Goal: Information Seeking & Learning: Learn about a topic

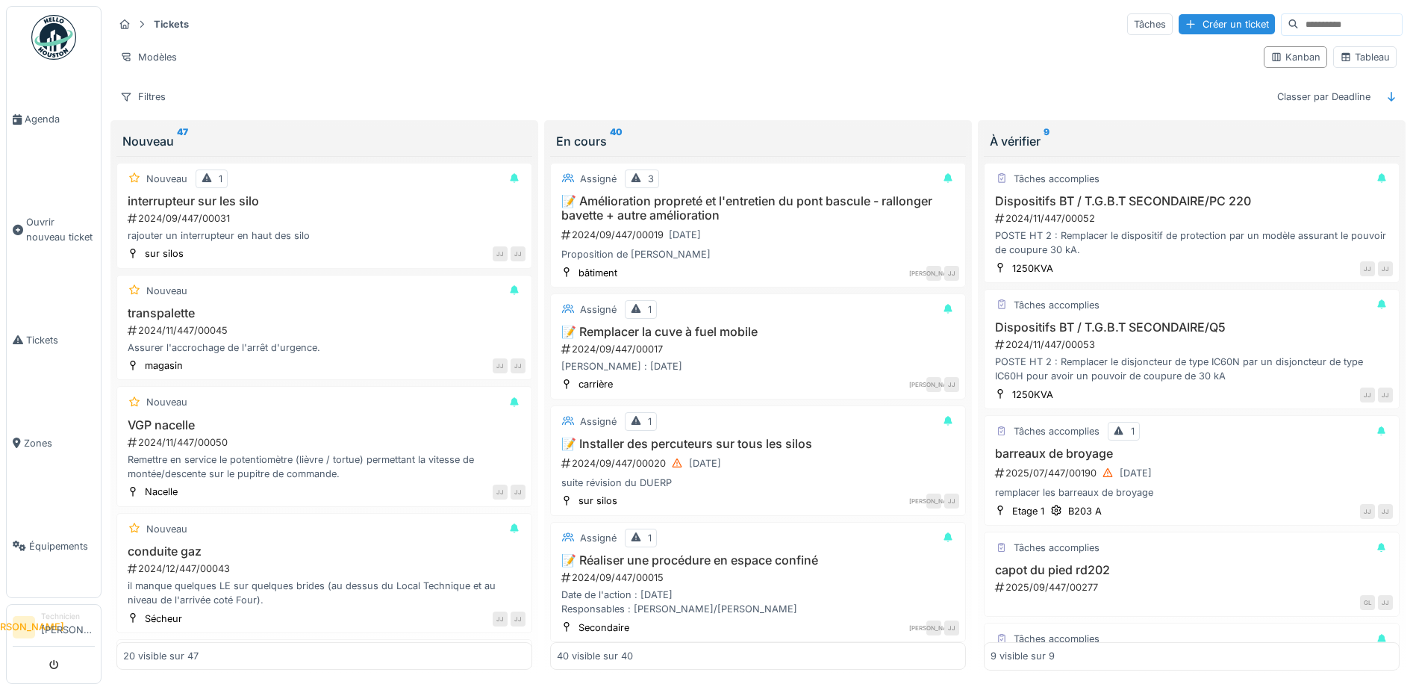
scroll to position [1837, 0]
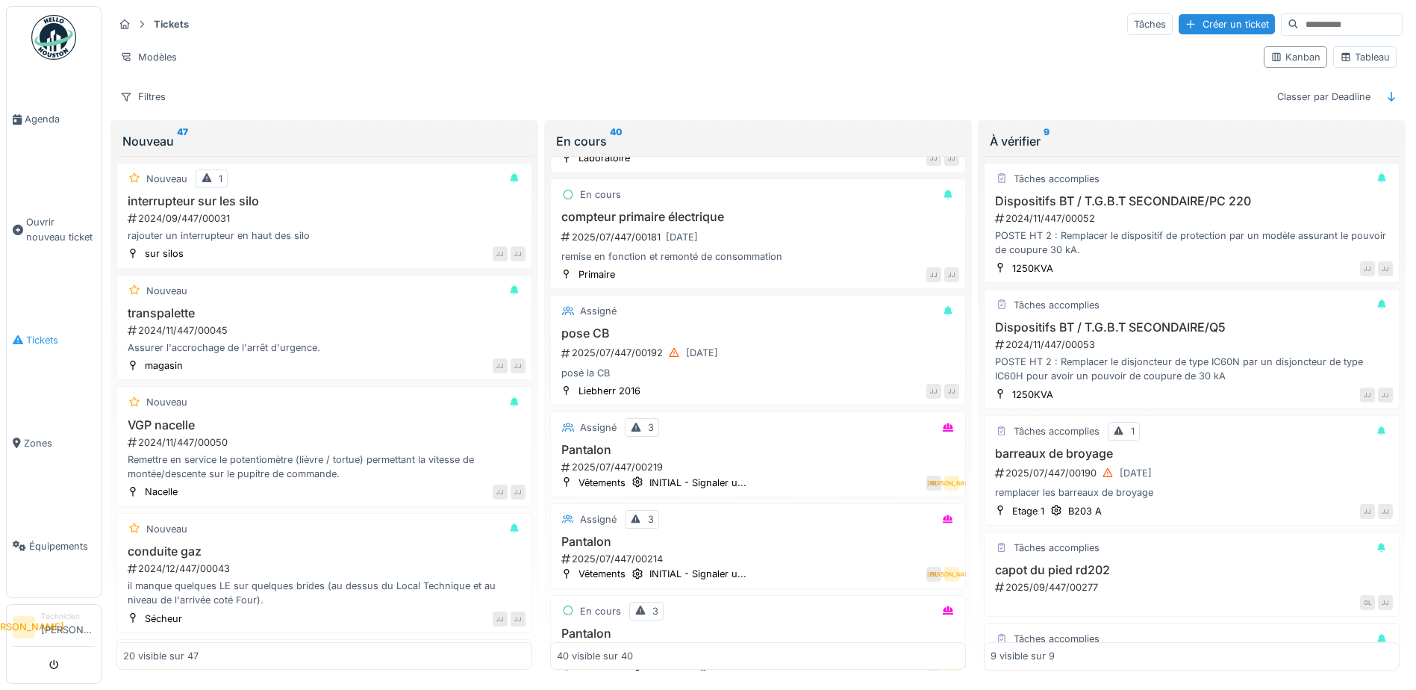
click at [34, 347] on link "Tickets" at bounding box center [54, 339] width 94 height 103
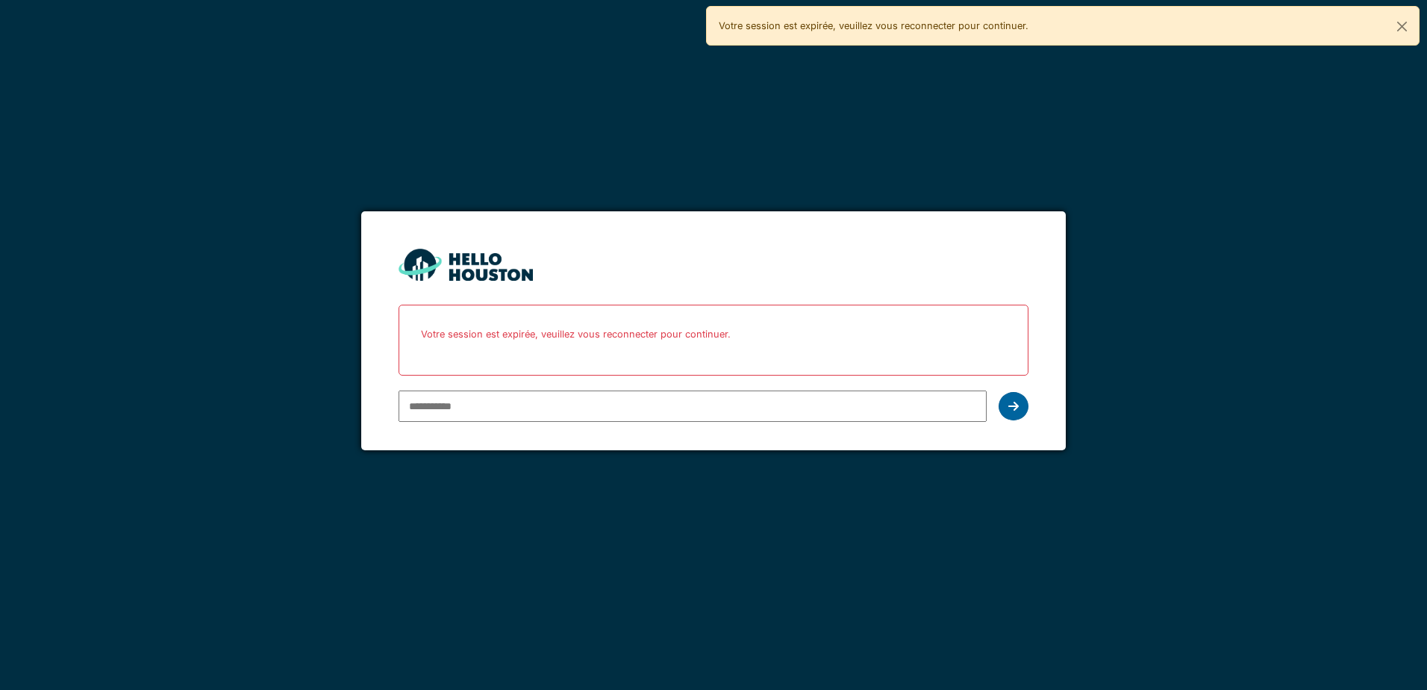
type input "**********"
click at [1011, 411] on icon at bounding box center [1013, 406] width 10 height 12
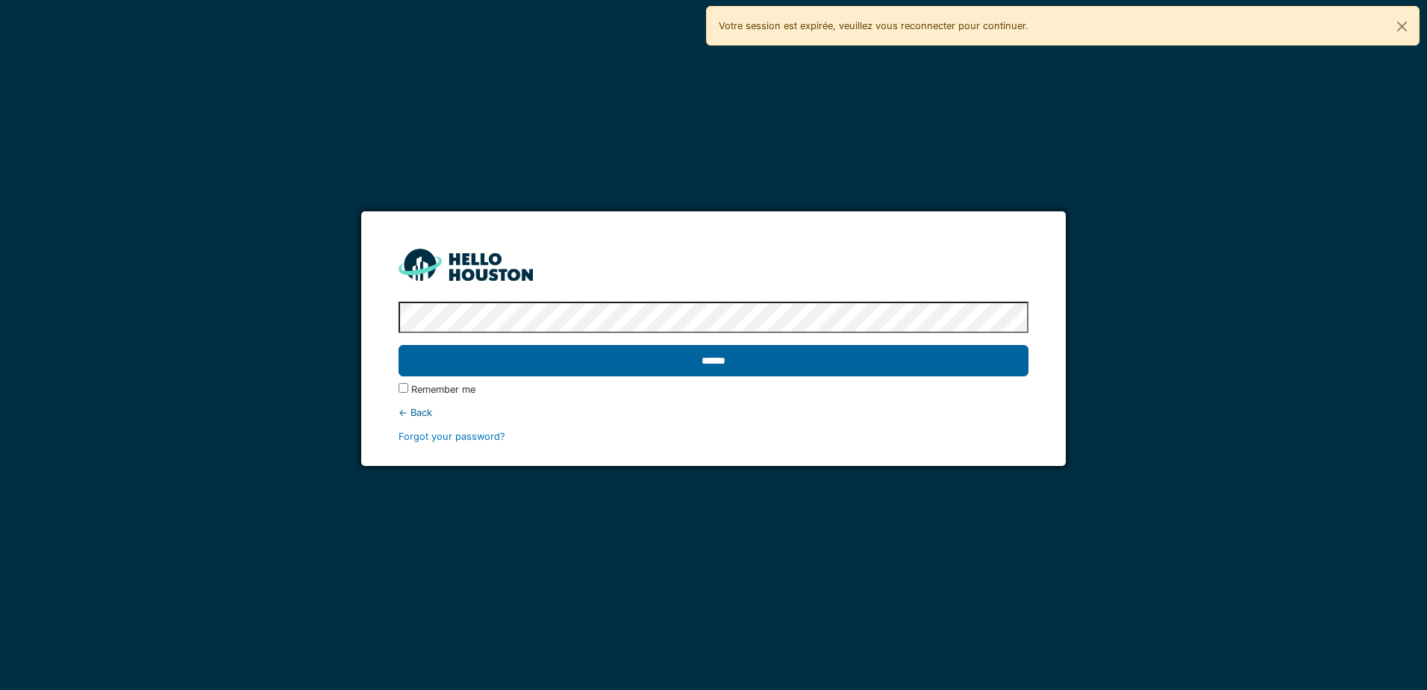
click at [934, 370] on input "******" at bounding box center [713, 360] width 629 height 31
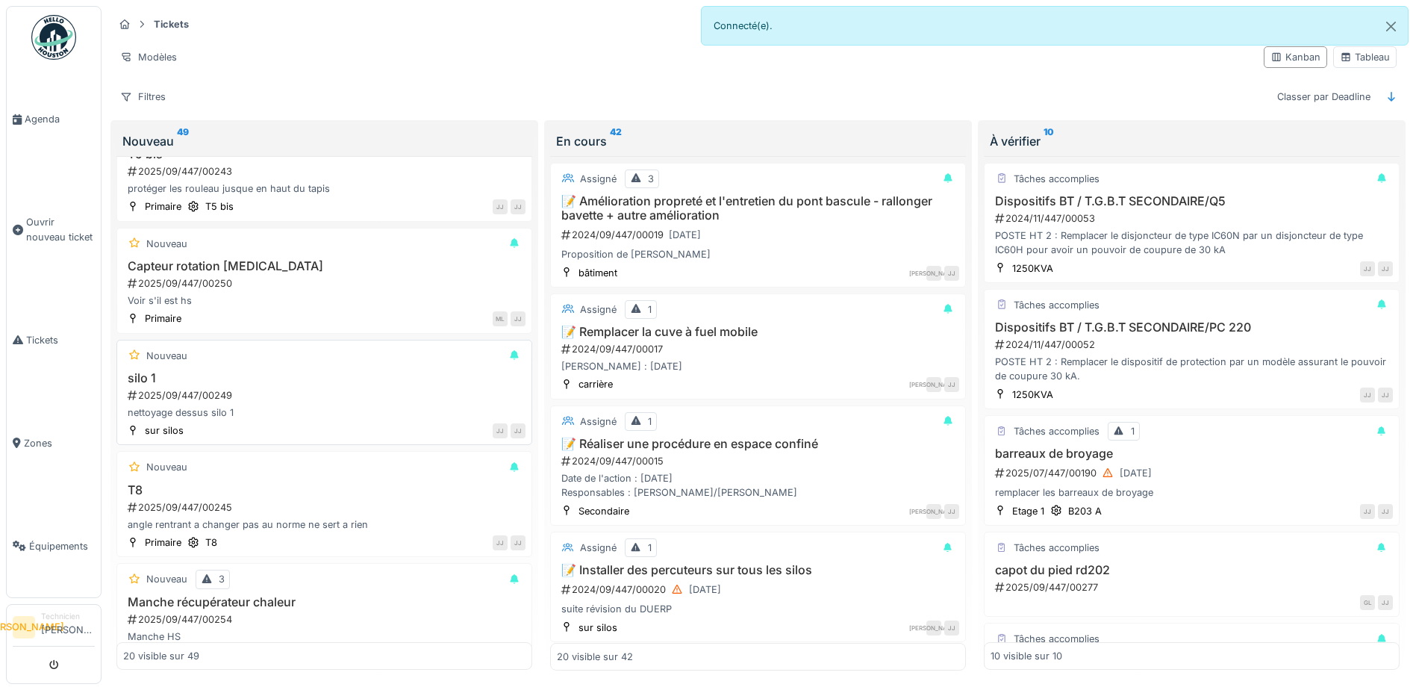
scroll to position [1835, 0]
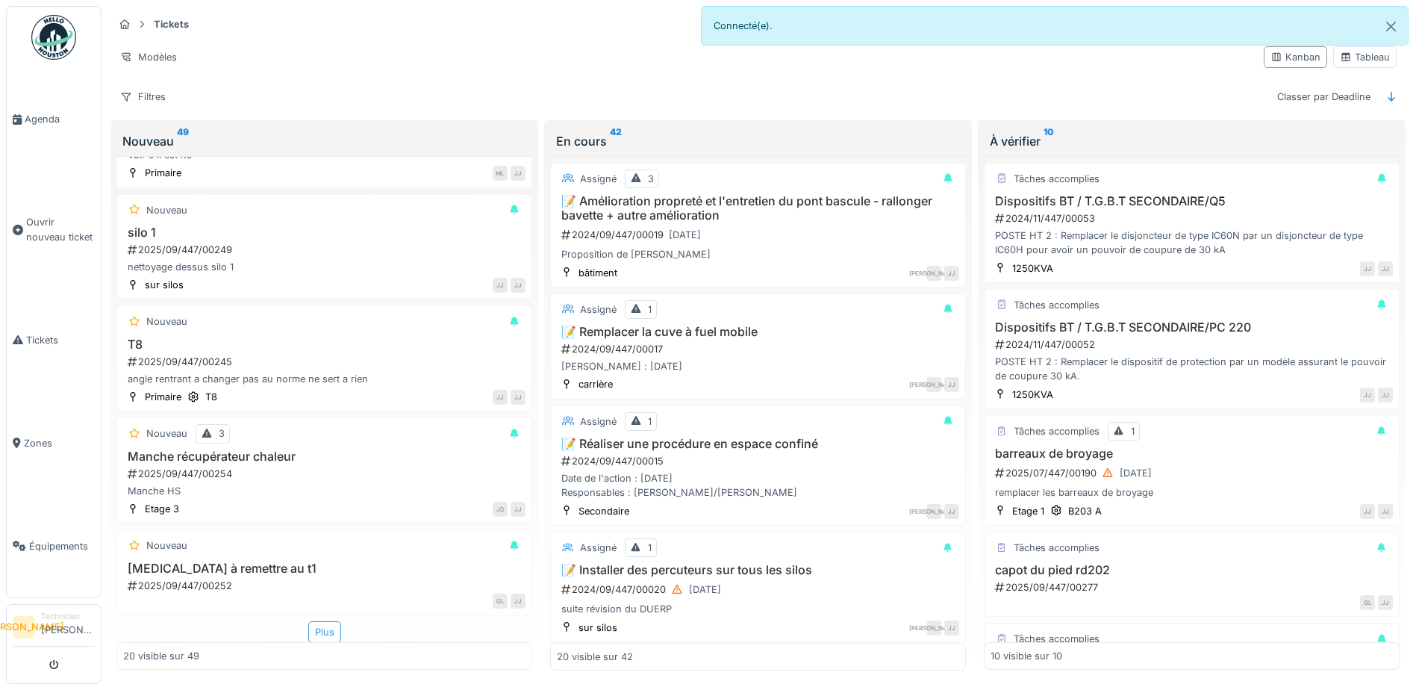
click at [318, 631] on div "Plus" at bounding box center [324, 632] width 33 height 22
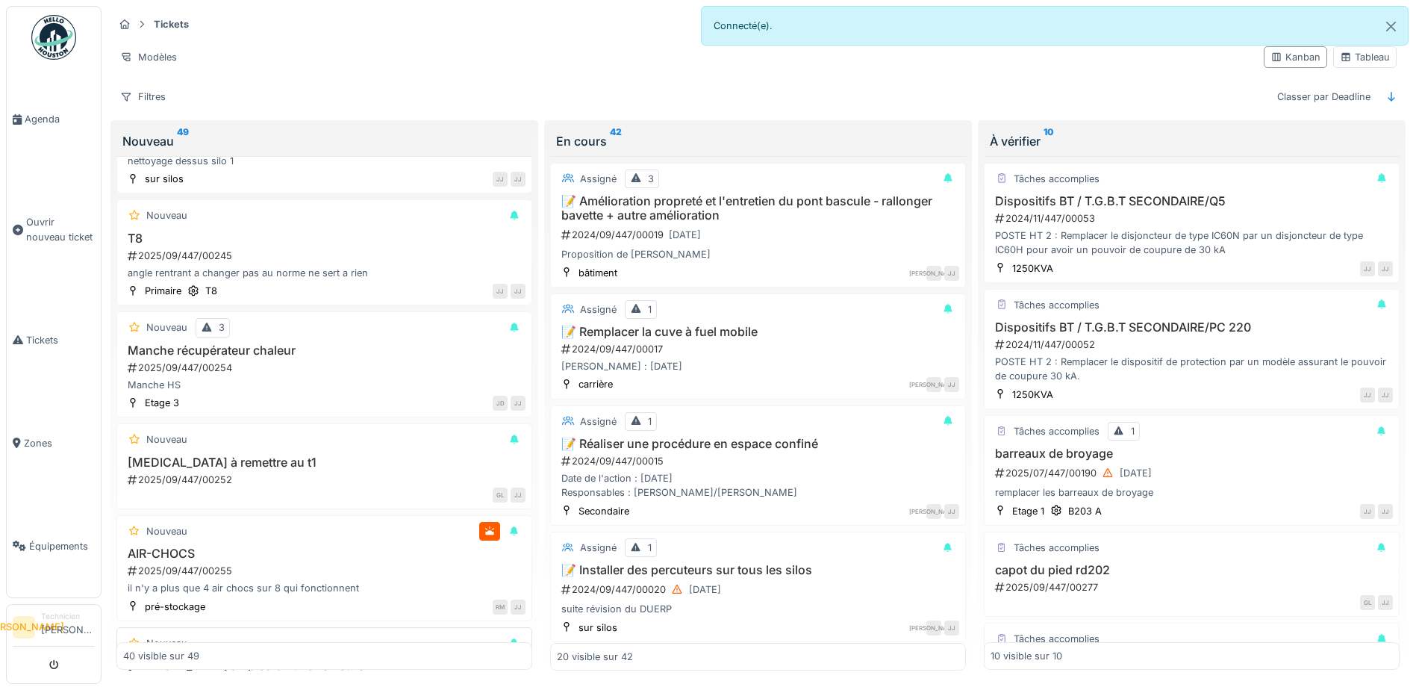
scroll to position [2209, 0]
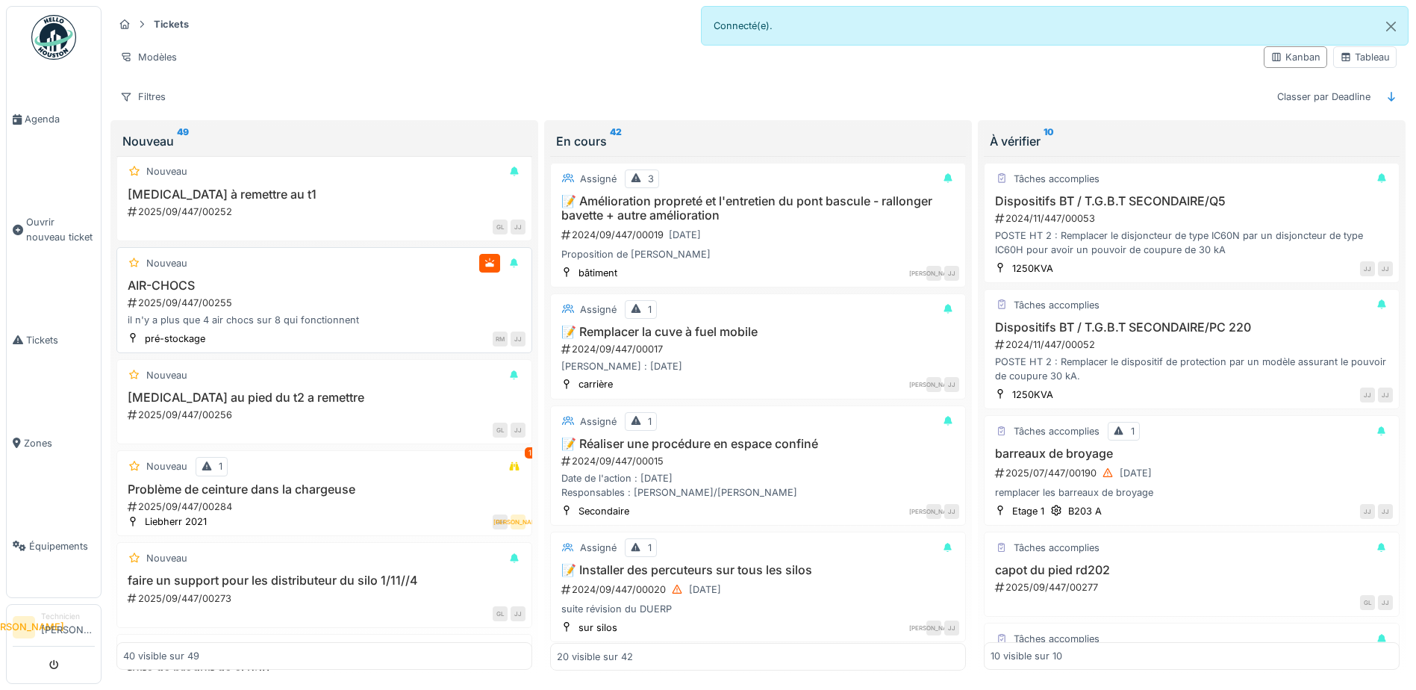
click at [378, 297] on div "2025/09/447/00255" at bounding box center [325, 303] width 399 height 14
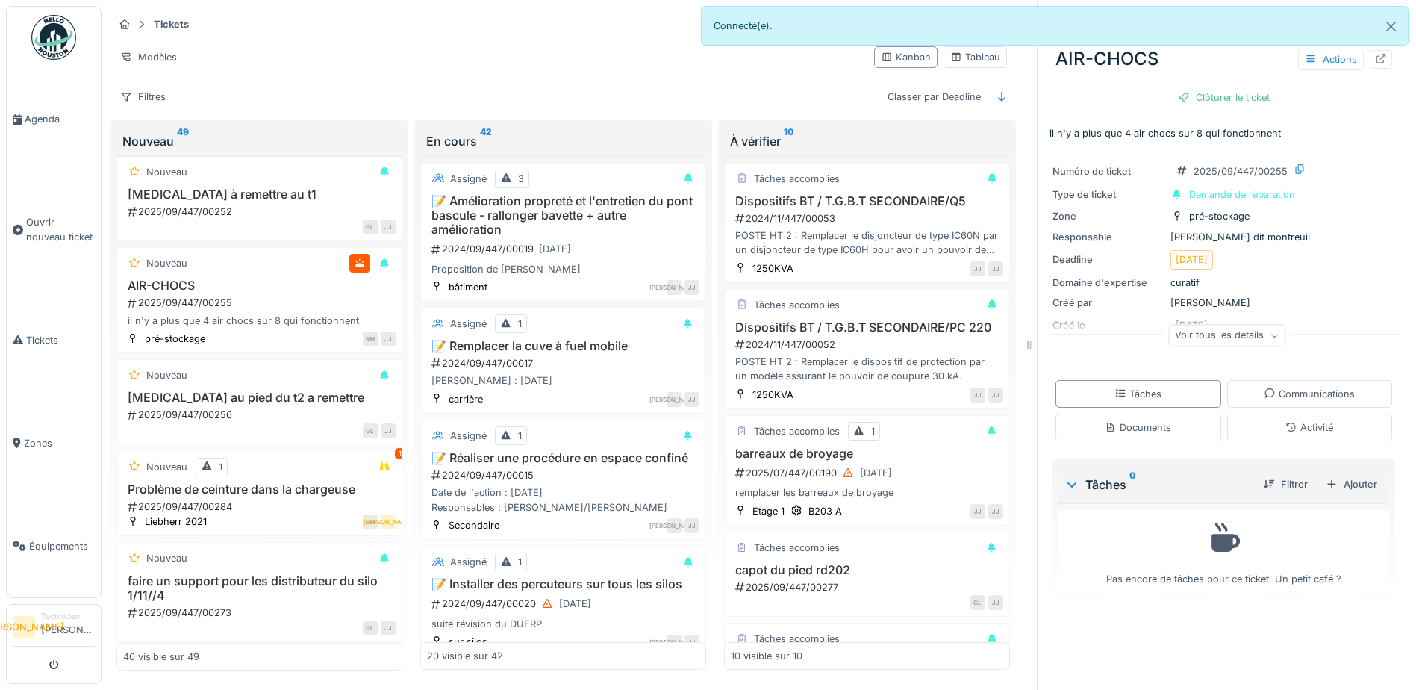
click at [1262, 340] on div "Voir tous les détails" at bounding box center [1226, 336] width 117 height 22
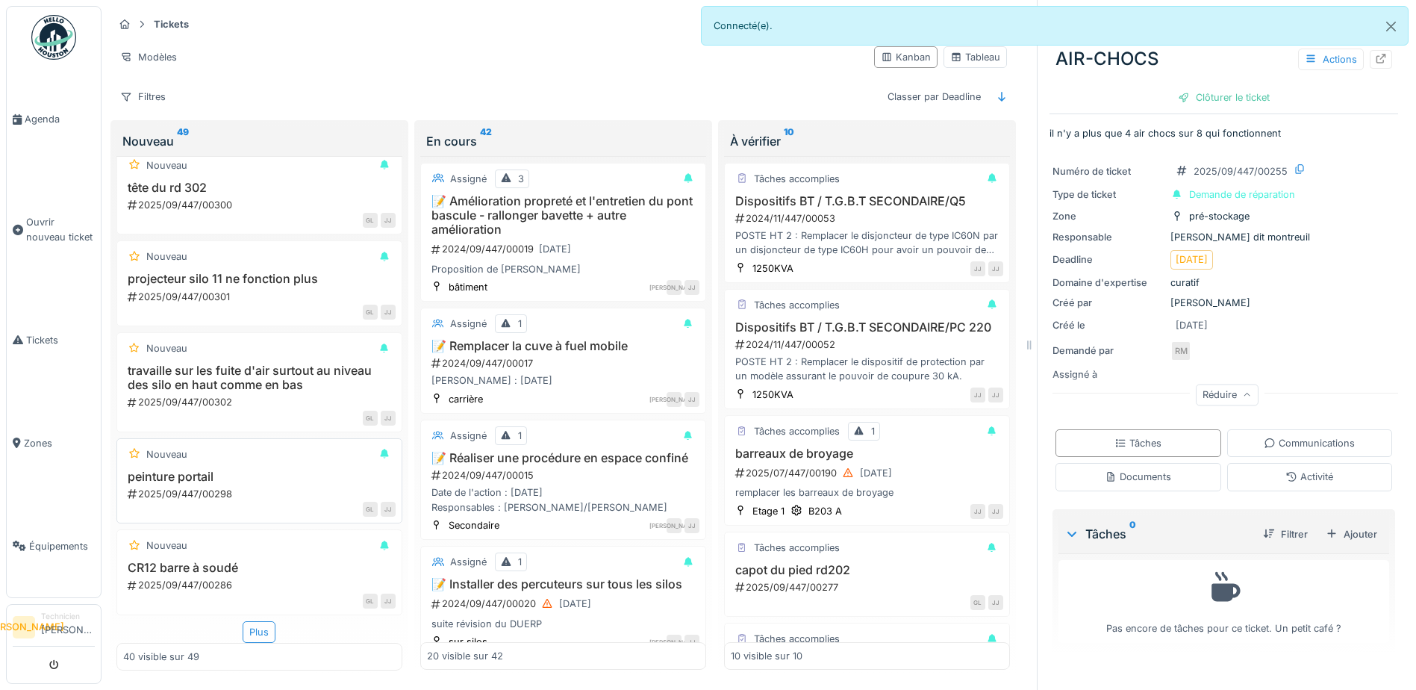
scroll to position [3768, 0]
click at [267, 621] on div "Plus" at bounding box center [259, 632] width 33 height 22
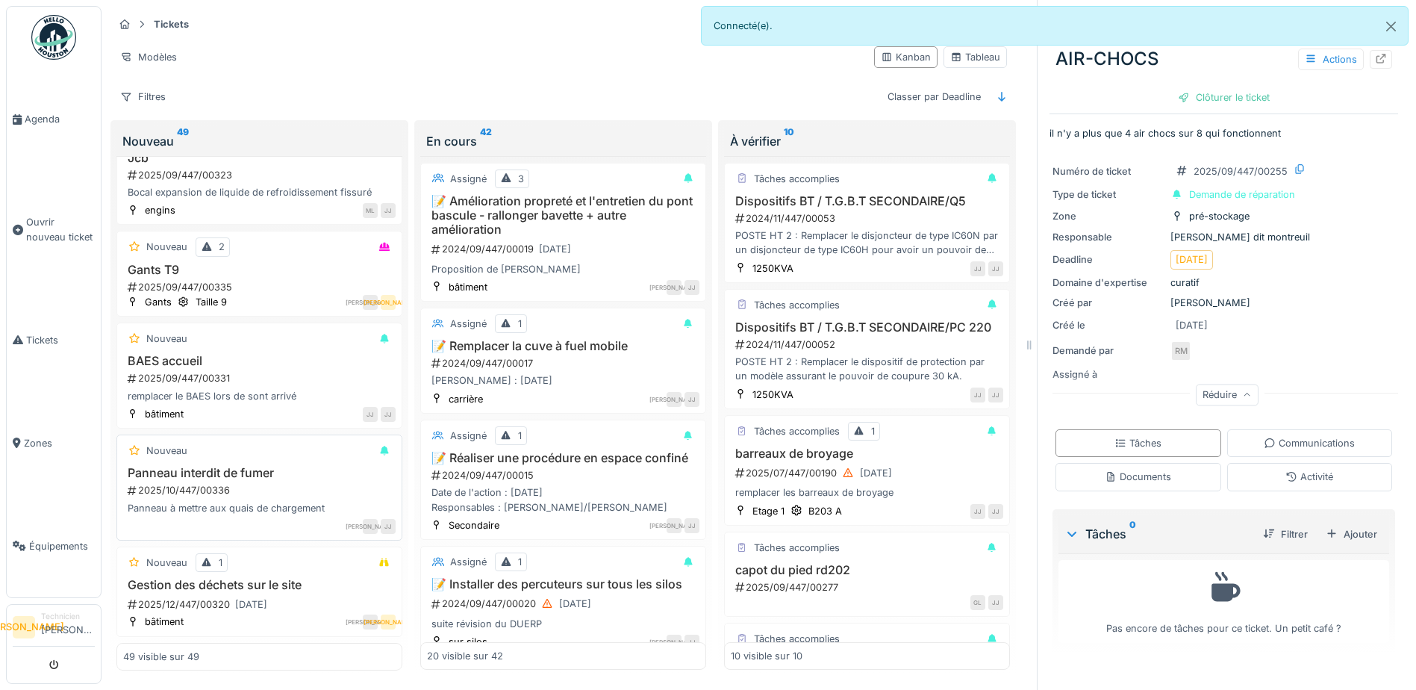
scroll to position [11, 0]
click at [314, 553] on div "Nouveau 1" at bounding box center [259, 562] width 272 height 19
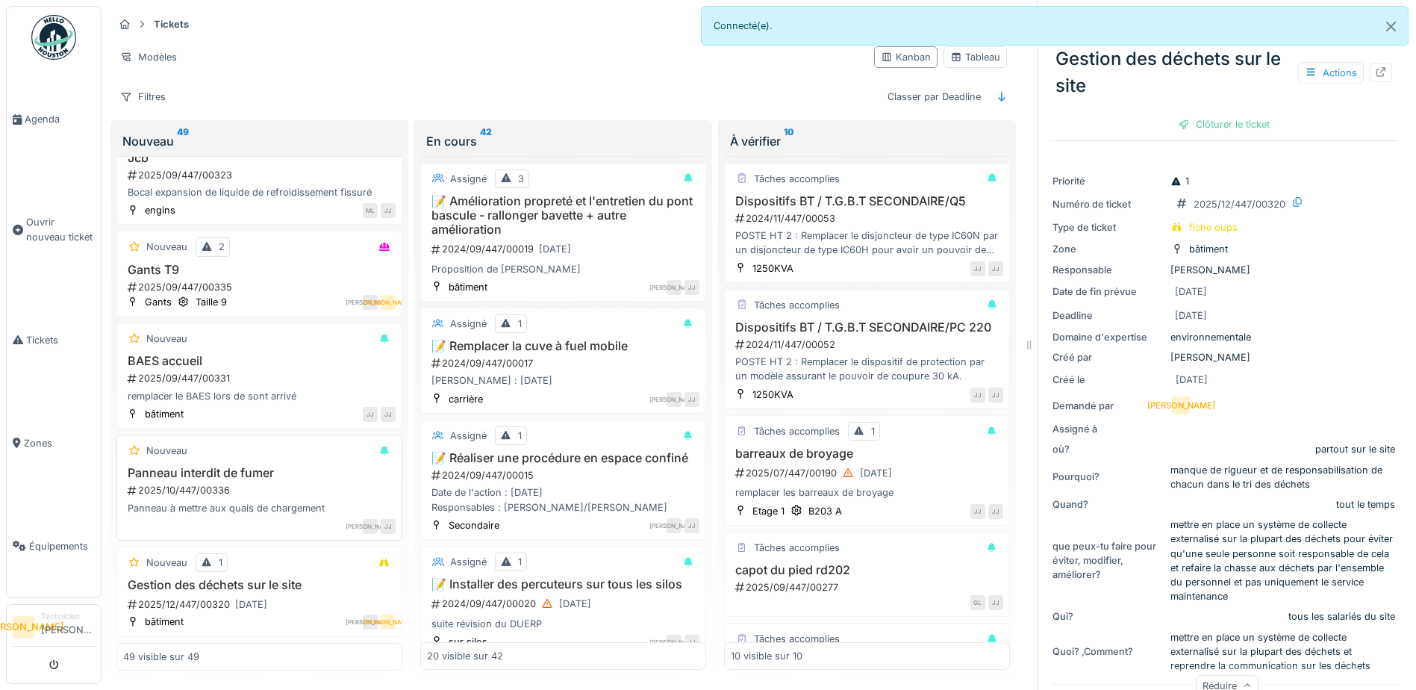
click at [316, 466] on h3 "Panneau interdit de fumer" at bounding box center [259, 473] width 272 height 14
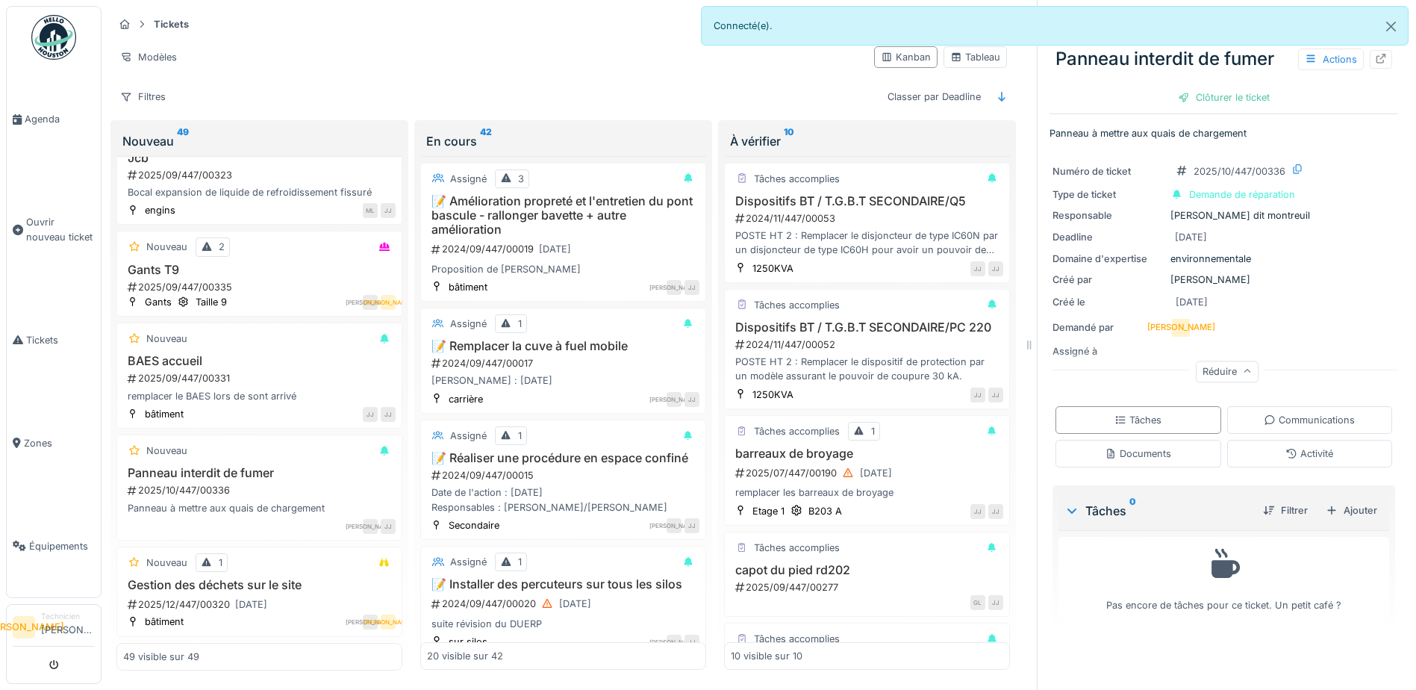
click at [1240, 361] on div "Réduire" at bounding box center [1227, 371] width 63 height 22
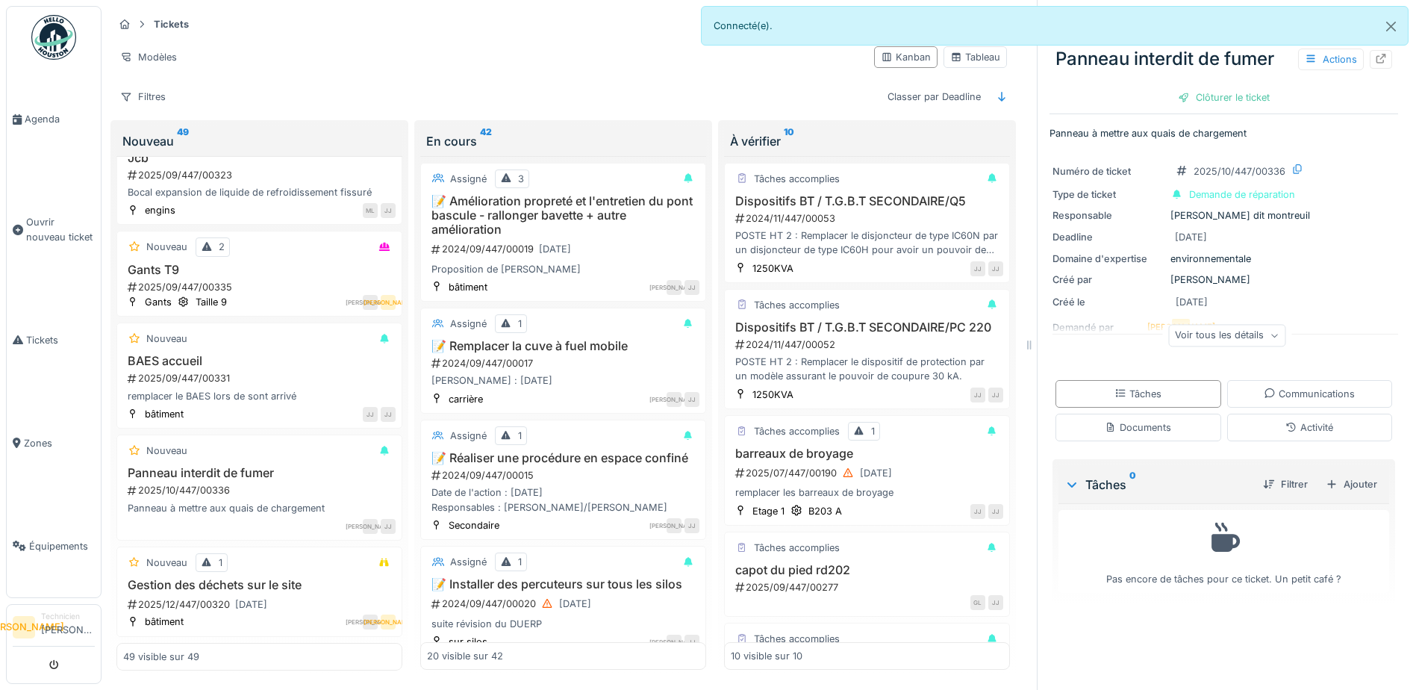
click at [1243, 325] on div "Voir tous les détails" at bounding box center [1226, 336] width 117 height 22
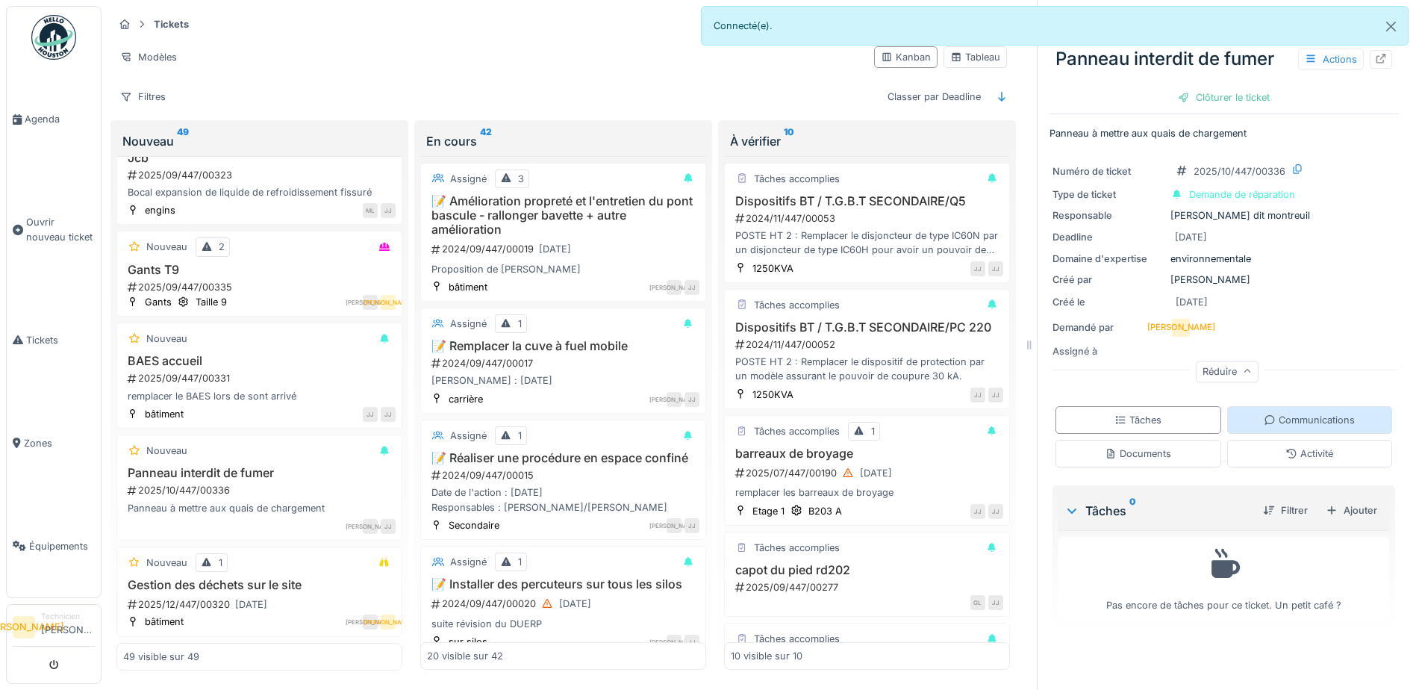
click at [1263, 424] on div "Communications" at bounding box center [1308, 420] width 91 height 14
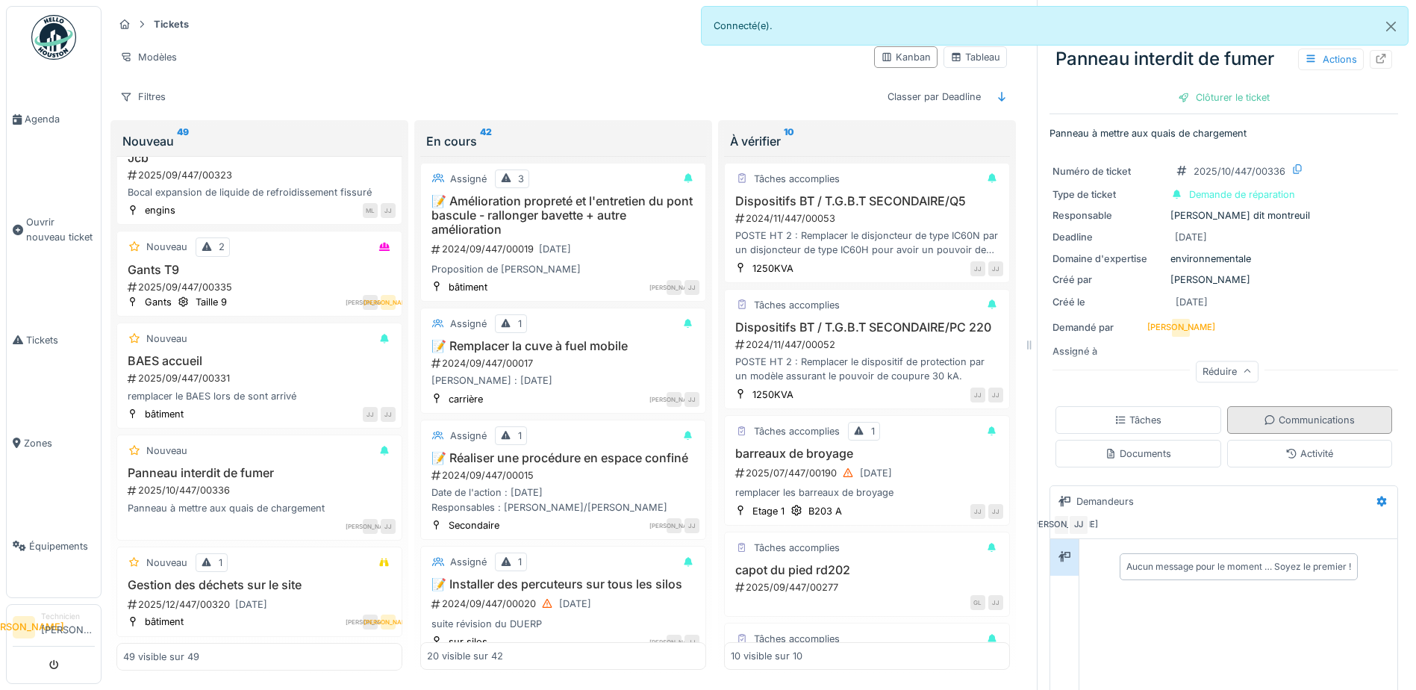
scroll to position [11, 0]
click at [1148, 450] on div "Documents" at bounding box center [1138, 454] width 166 height 28
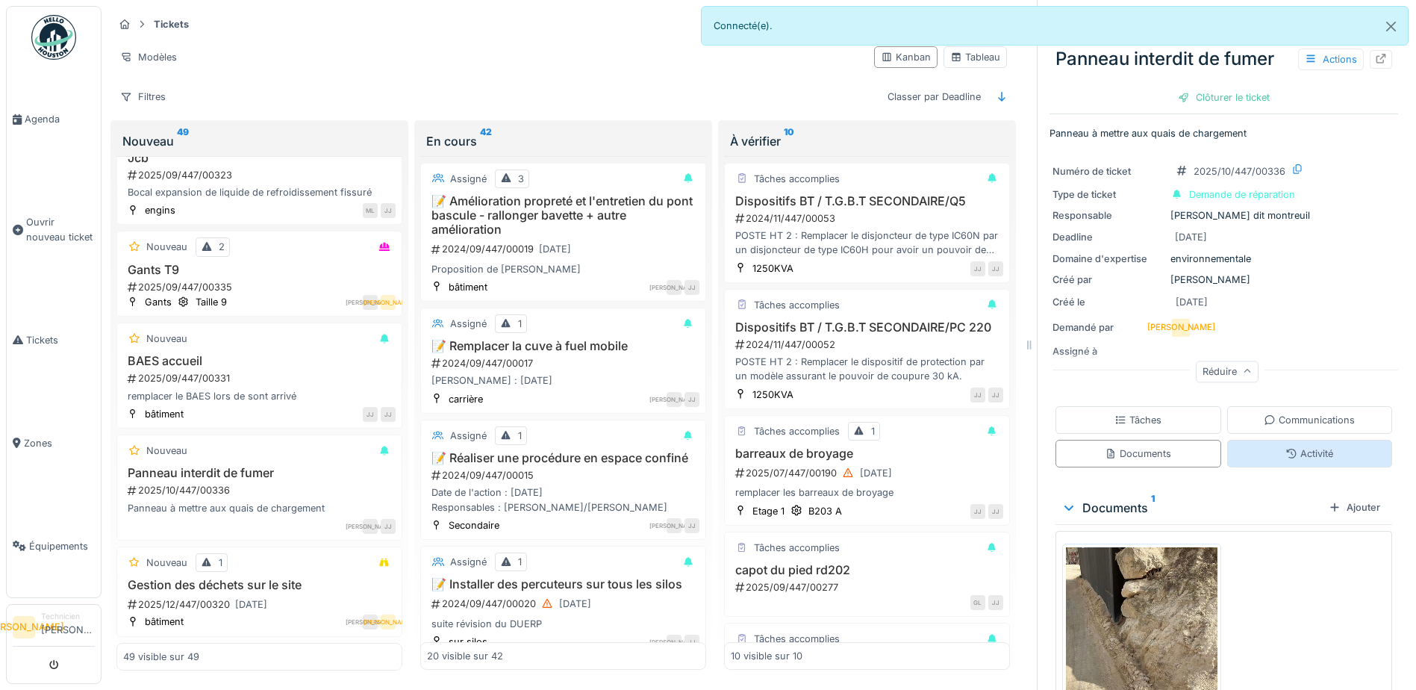
click at [1285, 449] on icon at bounding box center [1291, 454] width 12 height 10
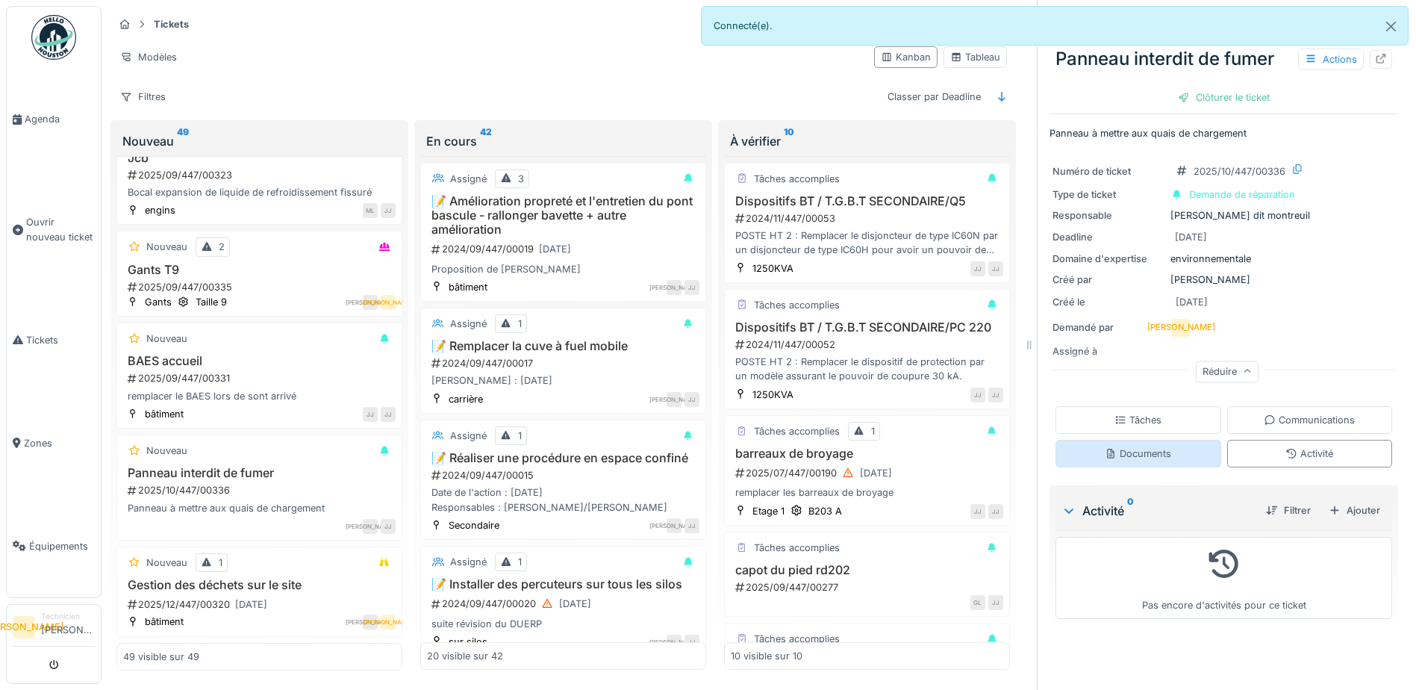
click at [1161, 441] on div "Documents" at bounding box center [1138, 454] width 166 height 28
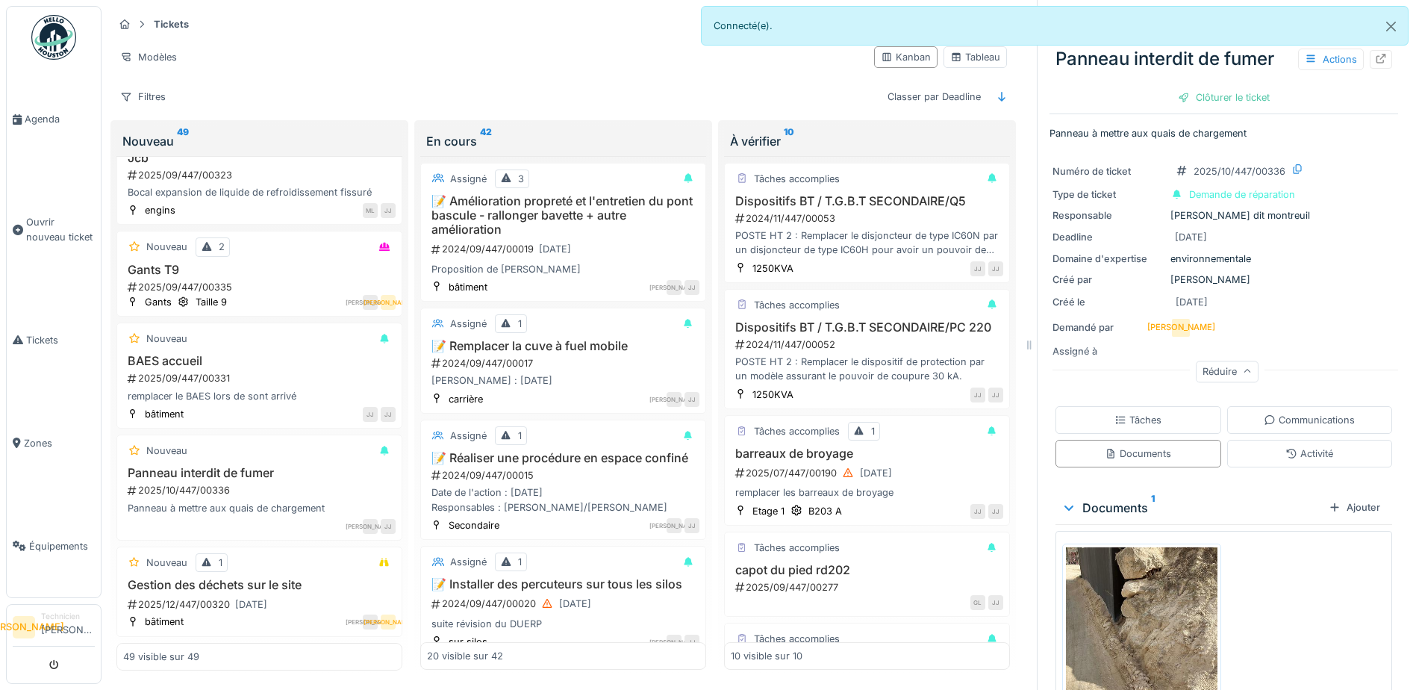
scroll to position [128, 0]
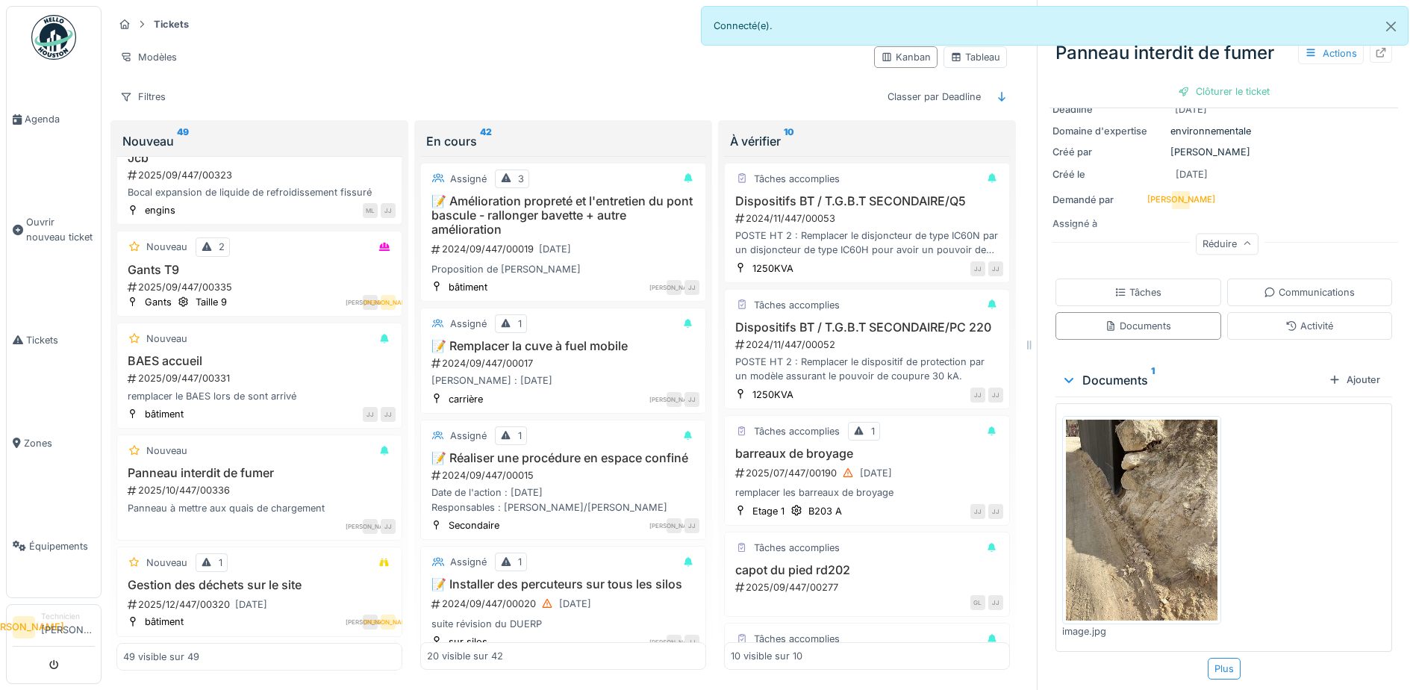
click at [1174, 551] on img at bounding box center [1141, 519] width 151 height 201
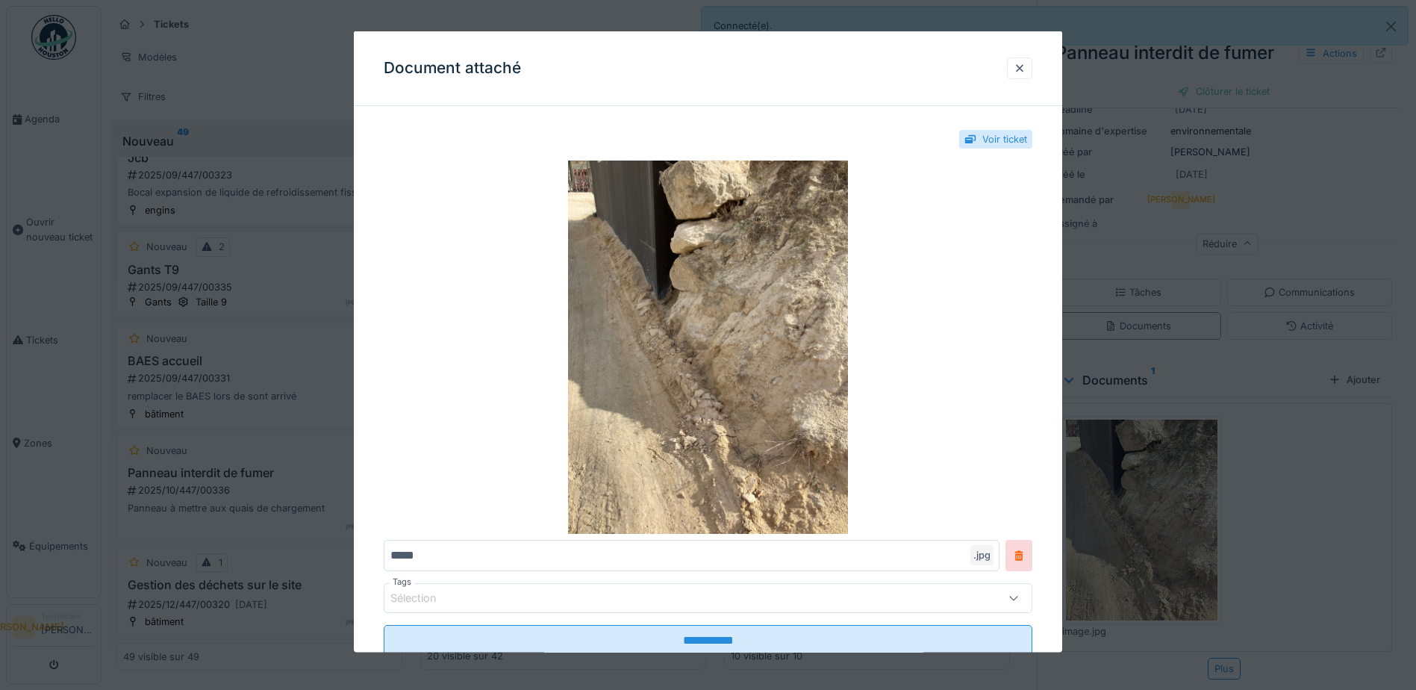
click at [1031, 65] on div at bounding box center [1019, 68] width 25 height 22
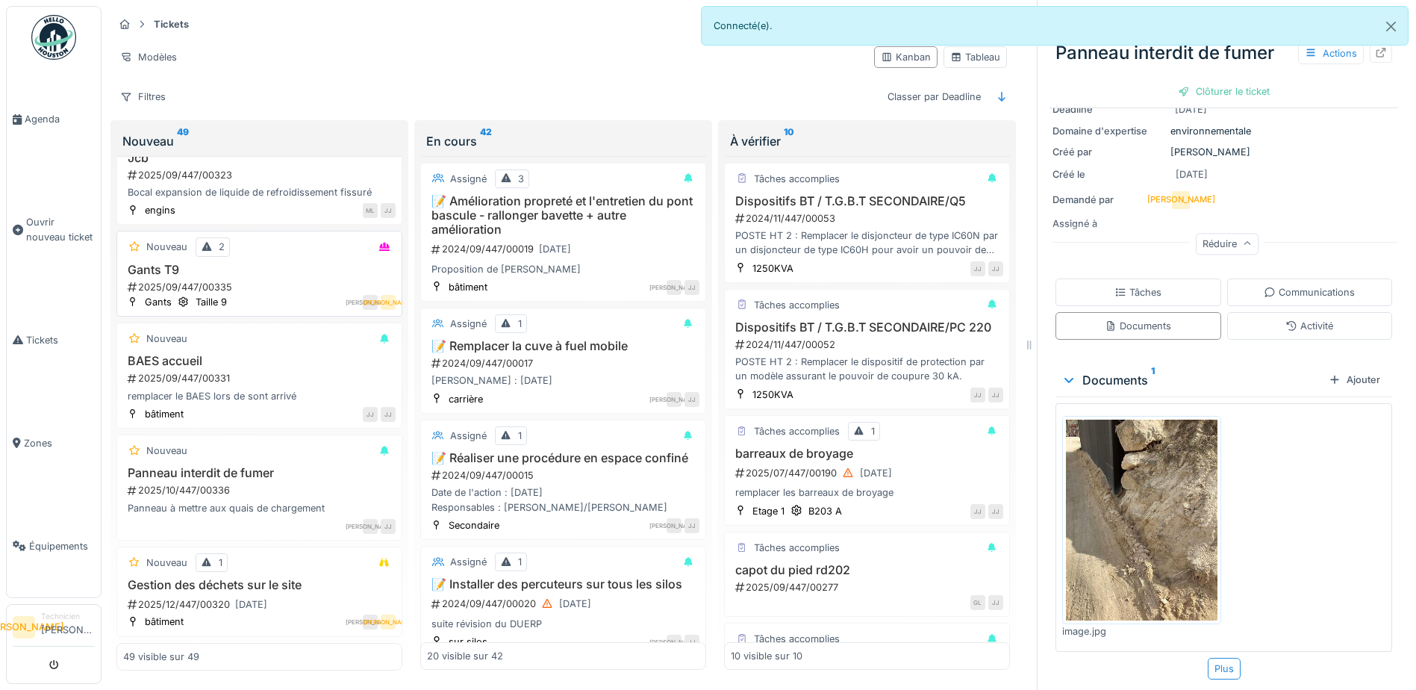
click at [286, 263] on div "Gants T9 2025/09/447/00335" at bounding box center [259, 278] width 272 height 31
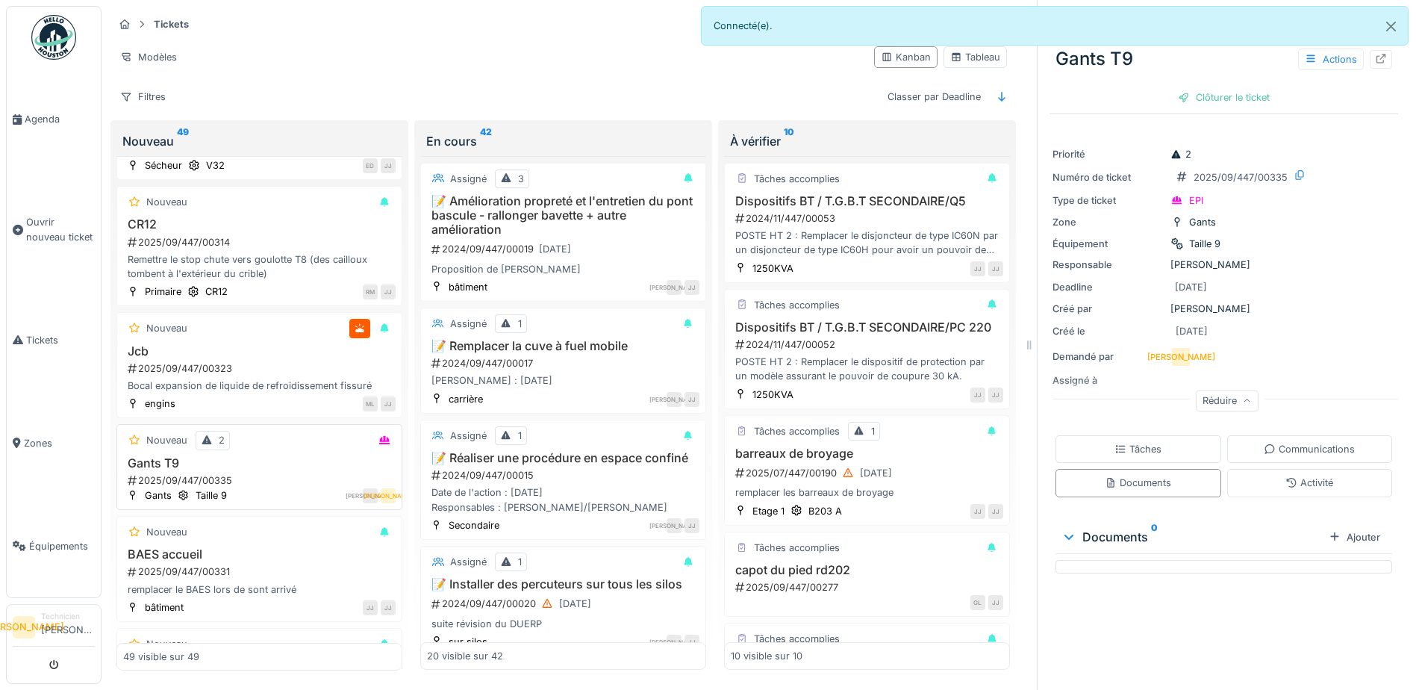
scroll to position [4510, 0]
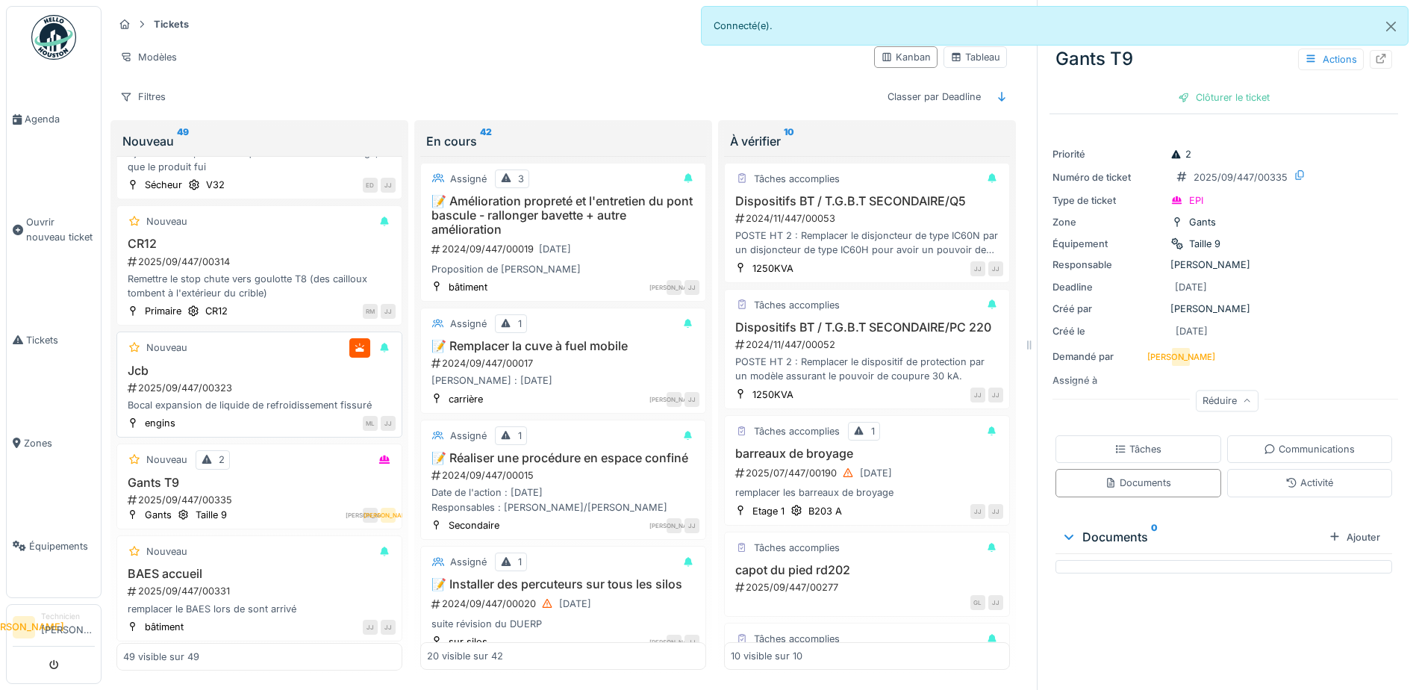
click at [270, 363] on h3 "Jcb" at bounding box center [259, 370] width 272 height 14
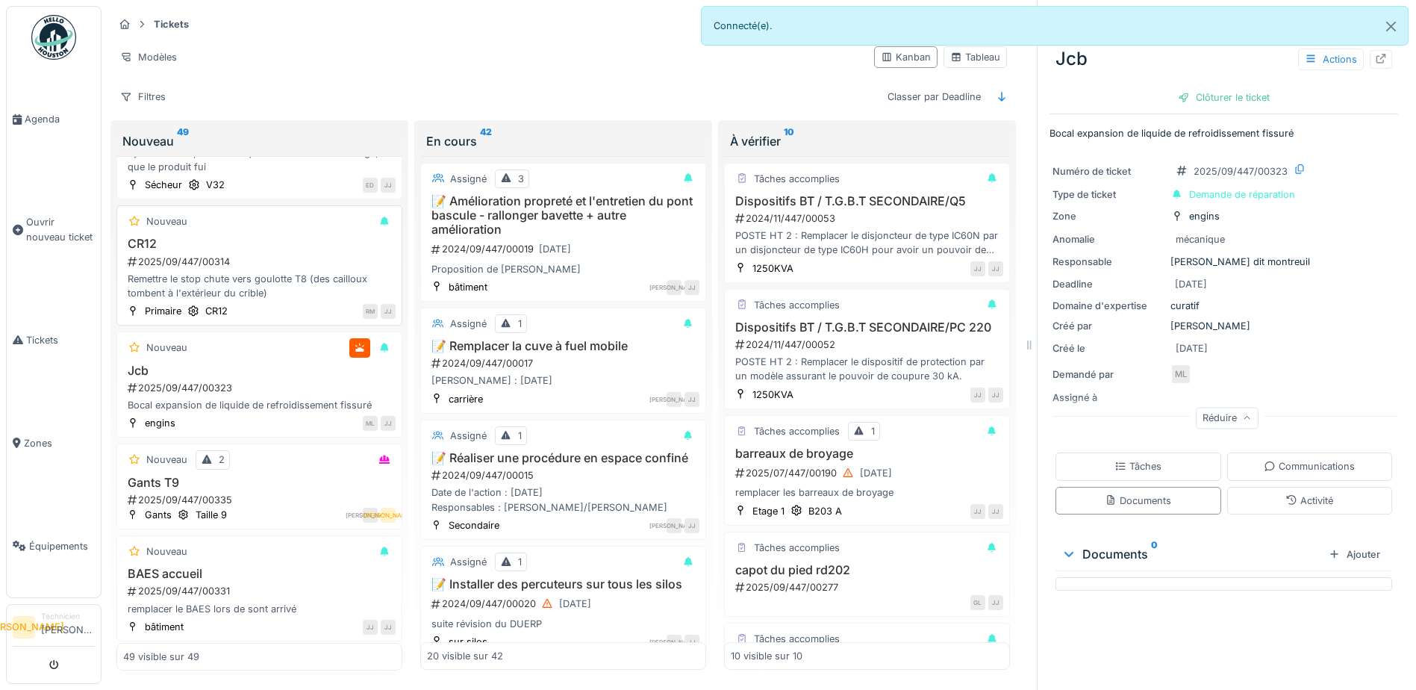
click at [290, 237] on h3 "CR12" at bounding box center [259, 244] width 272 height 14
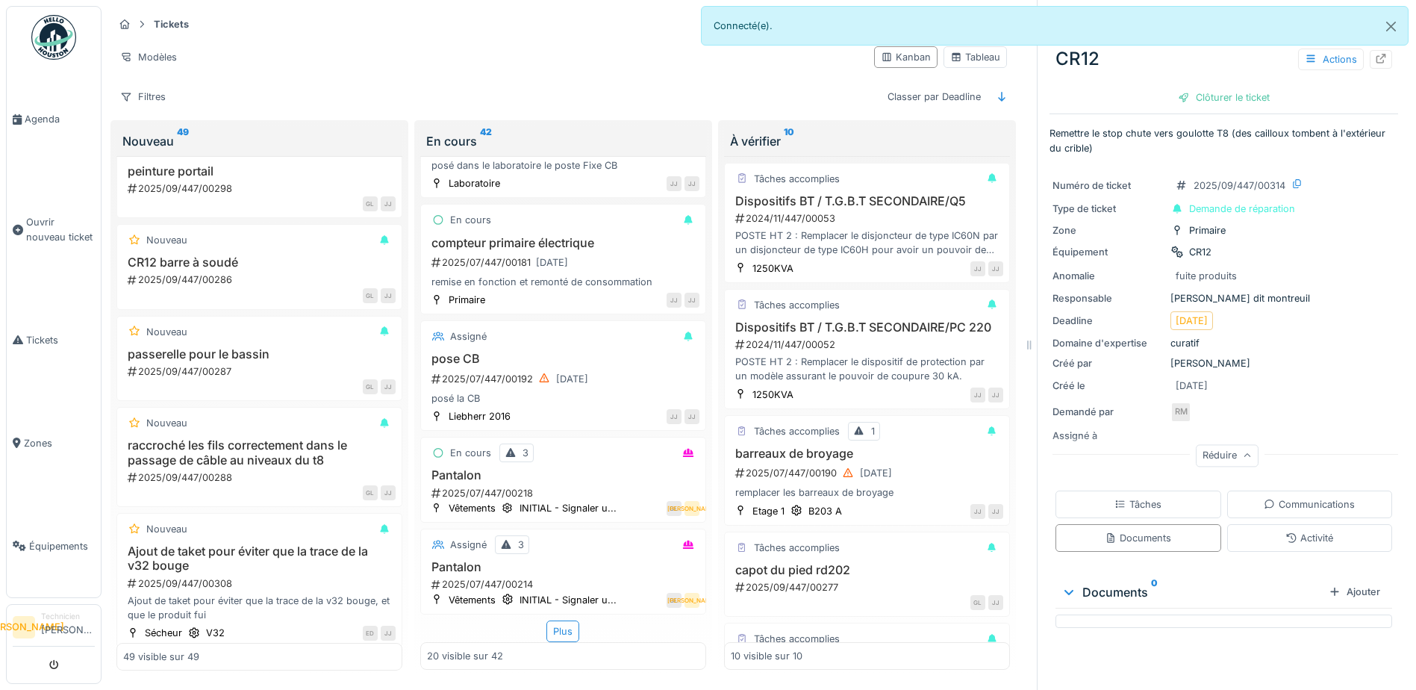
scroll to position [1880, 0]
click at [567, 620] on div "Plus" at bounding box center [562, 631] width 33 height 22
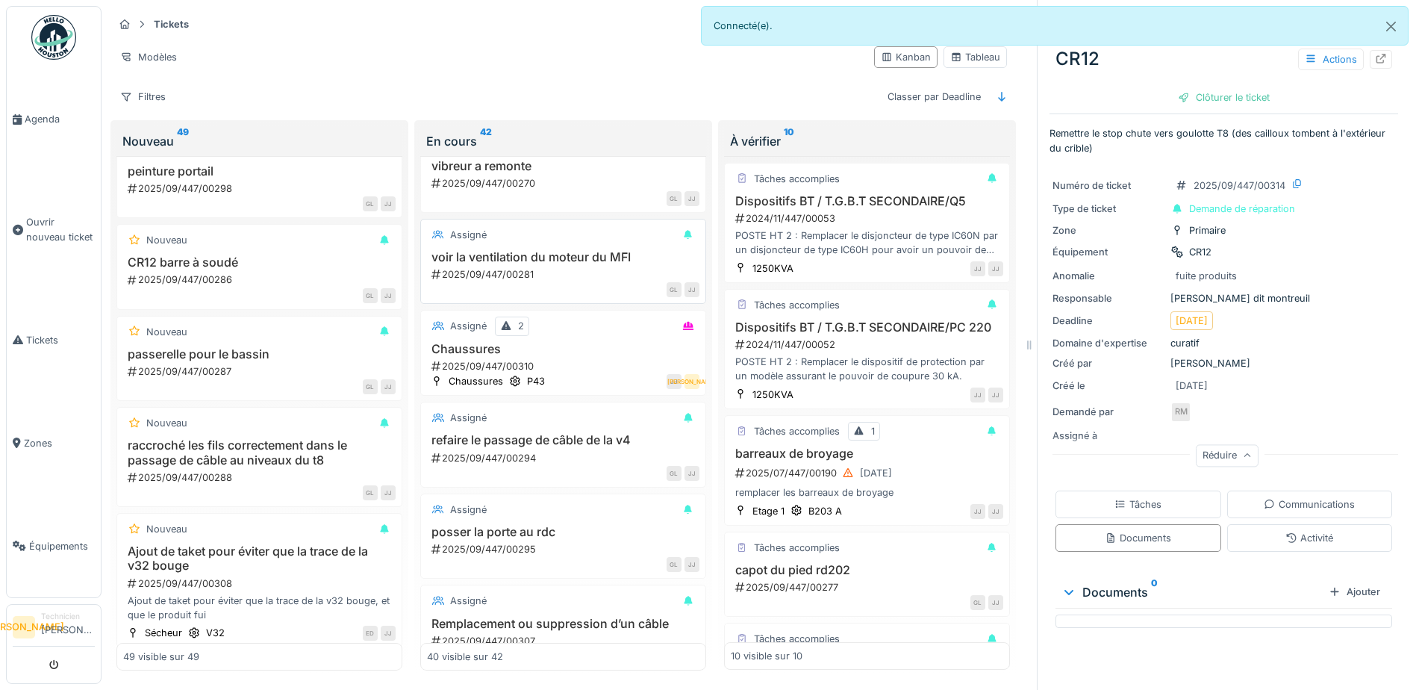
scroll to position [3074, 0]
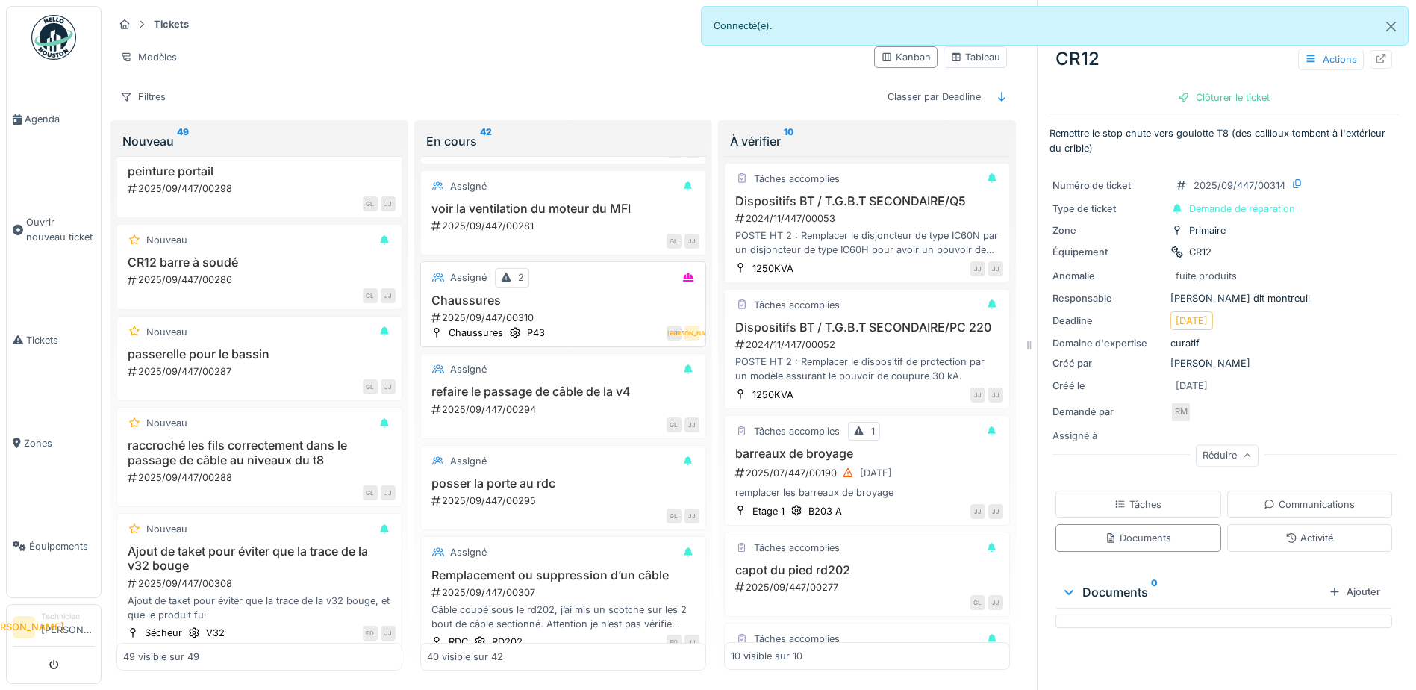
click at [575, 287] on div "Assigné 2" at bounding box center [563, 277] width 272 height 19
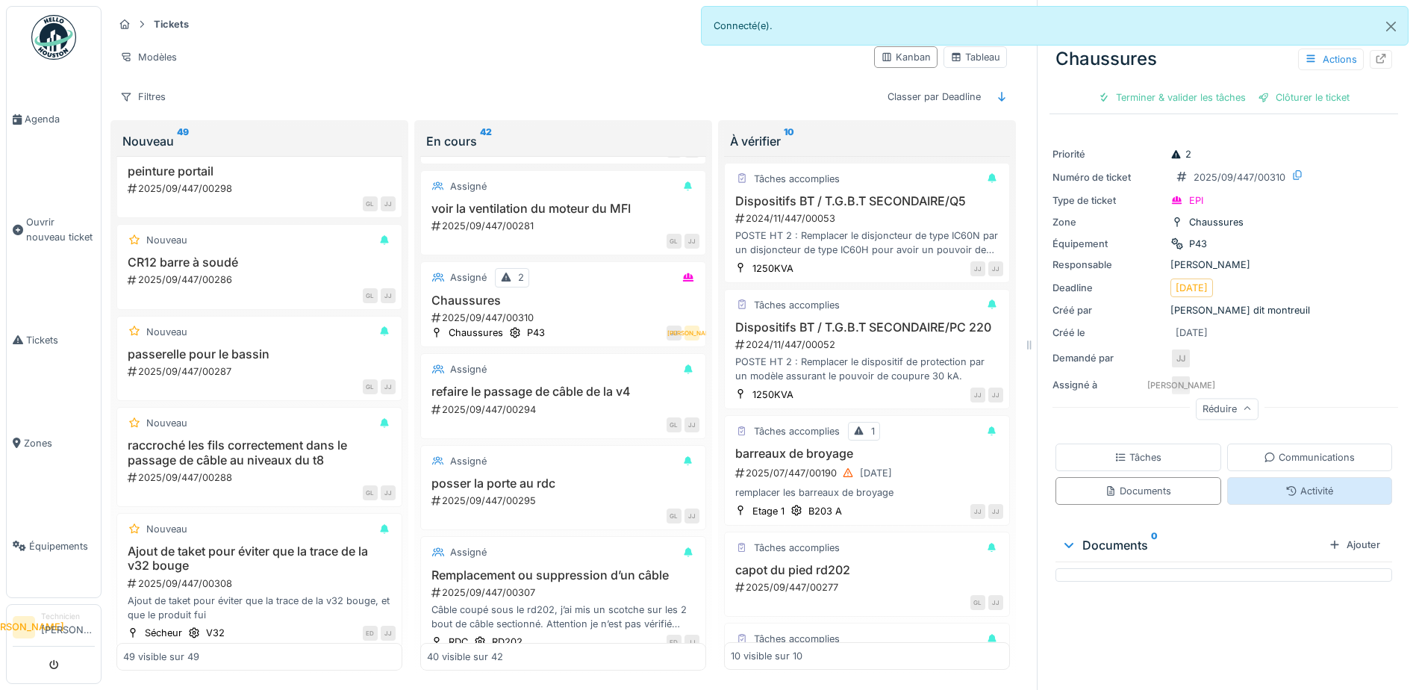
click at [1219, 401] on div "Réduire" at bounding box center [1227, 409] width 63 height 22
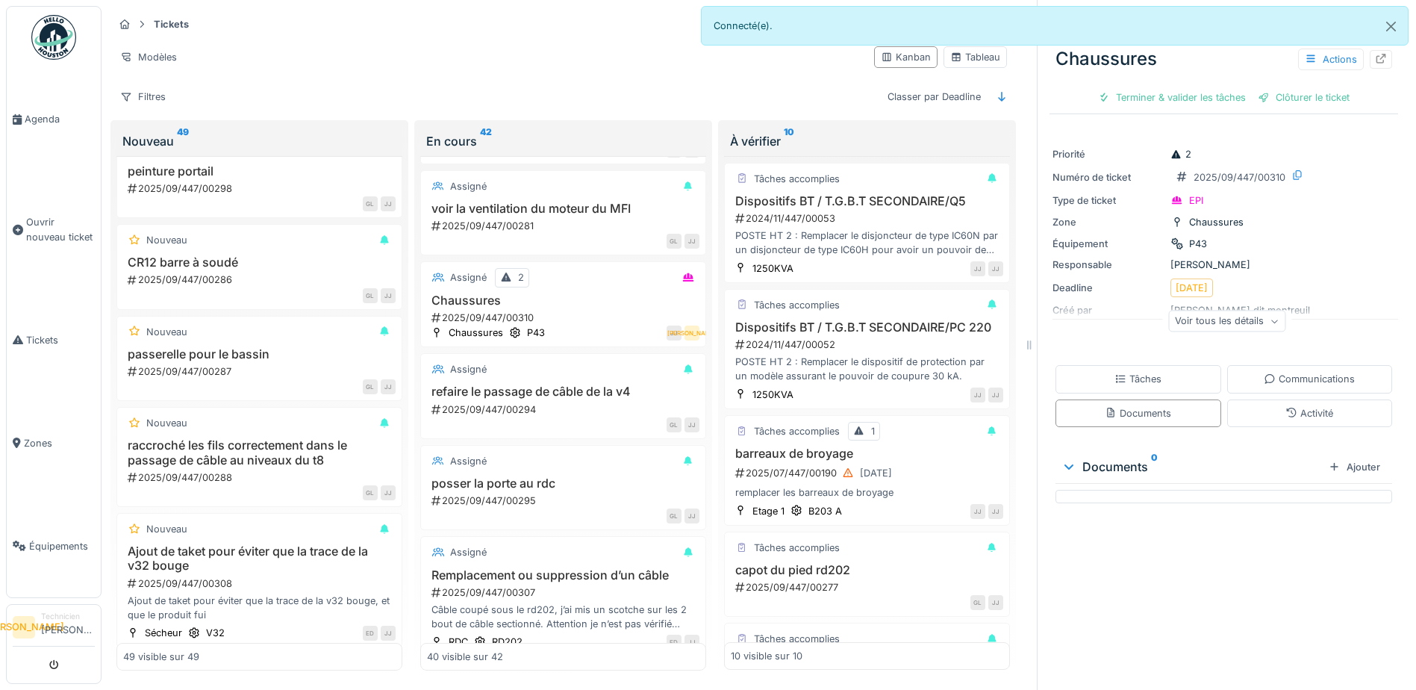
click at [1216, 312] on div "Voir tous les détails" at bounding box center [1226, 321] width 117 height 22
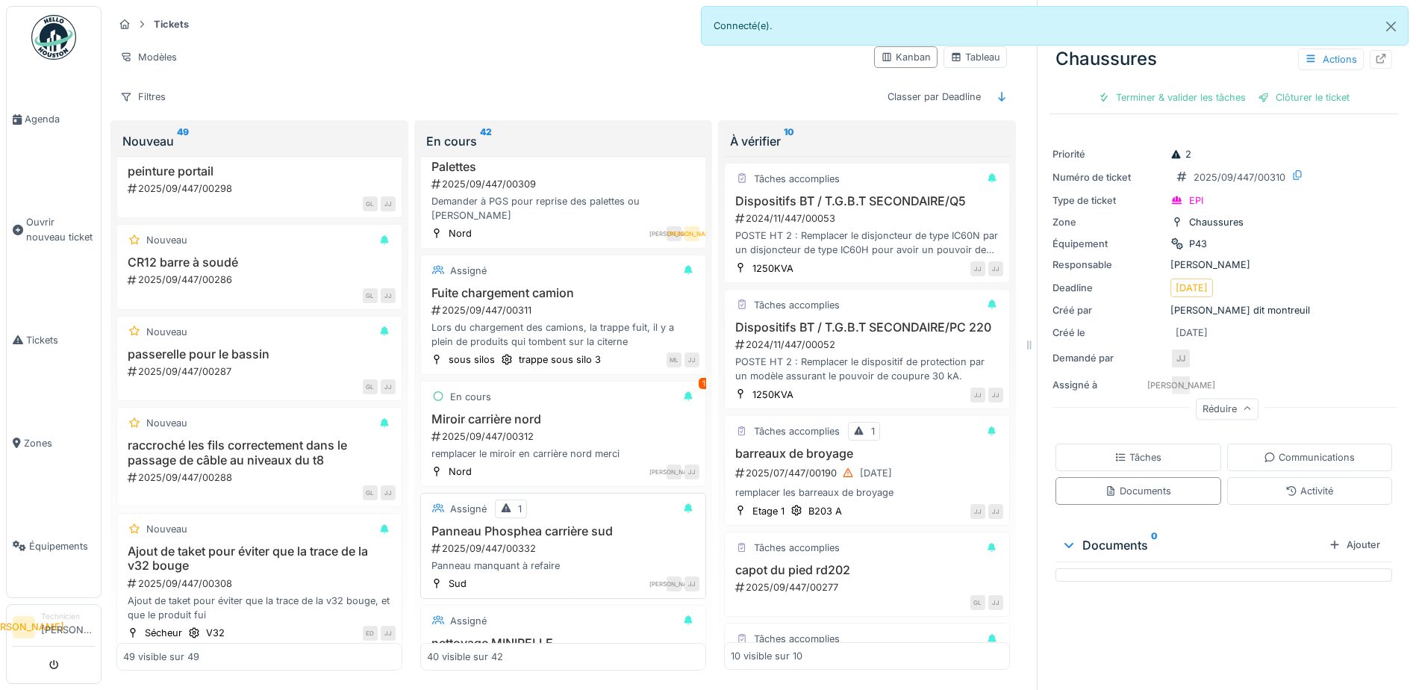
scroll to position [3746, 0]
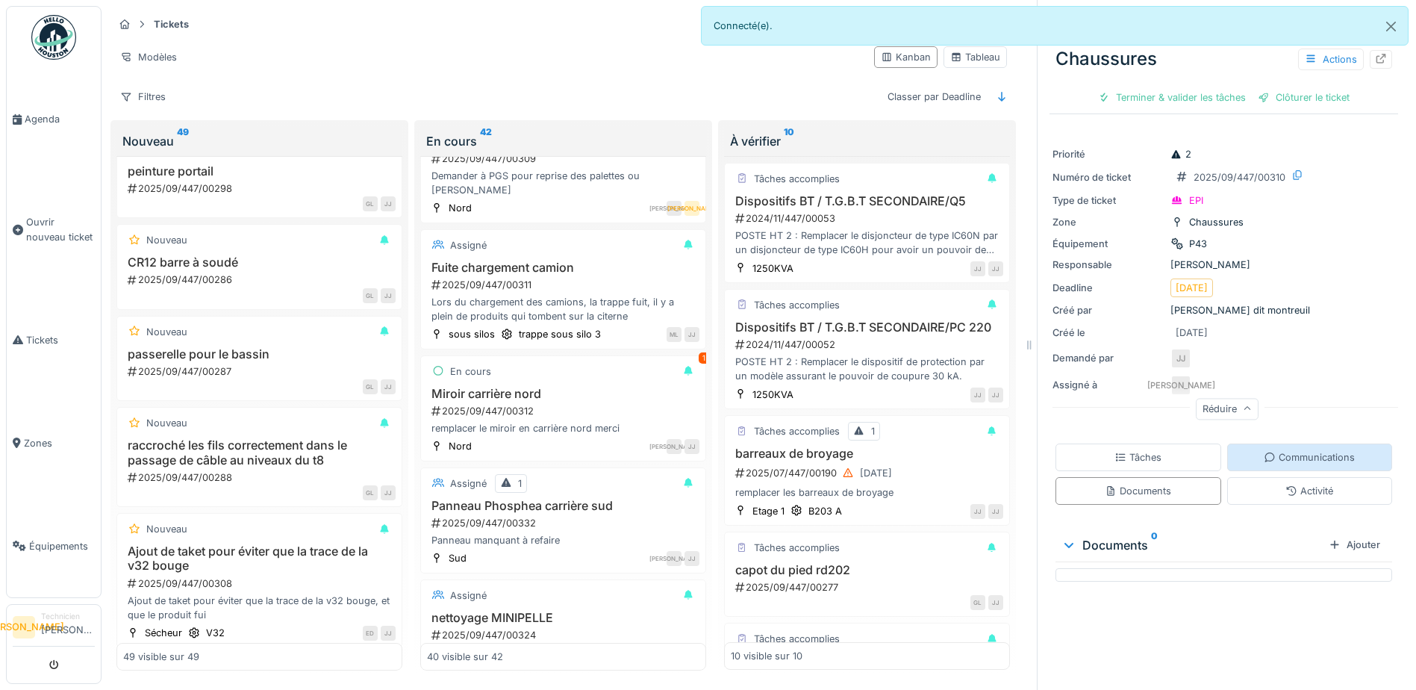
click at [1263, 452] on icon at bounding box center [1269, 457] width 12 height 10
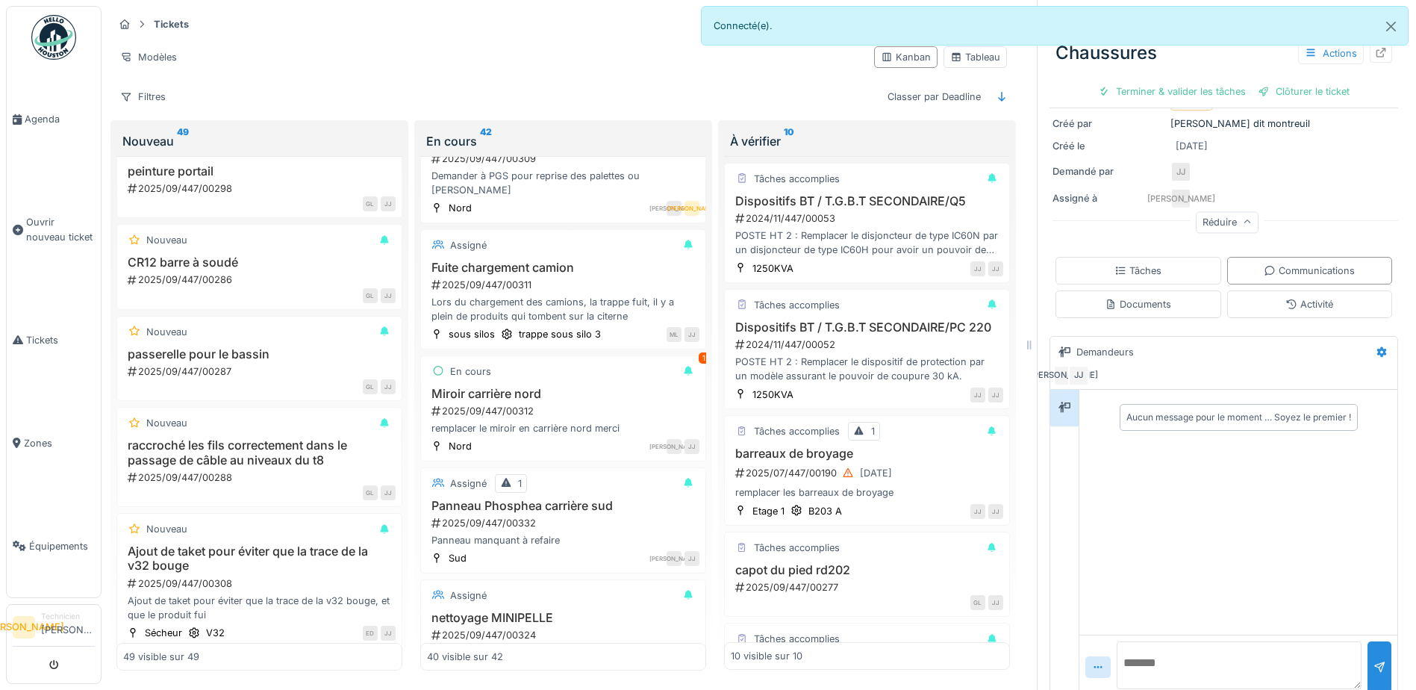
scroll to position [202, 0]
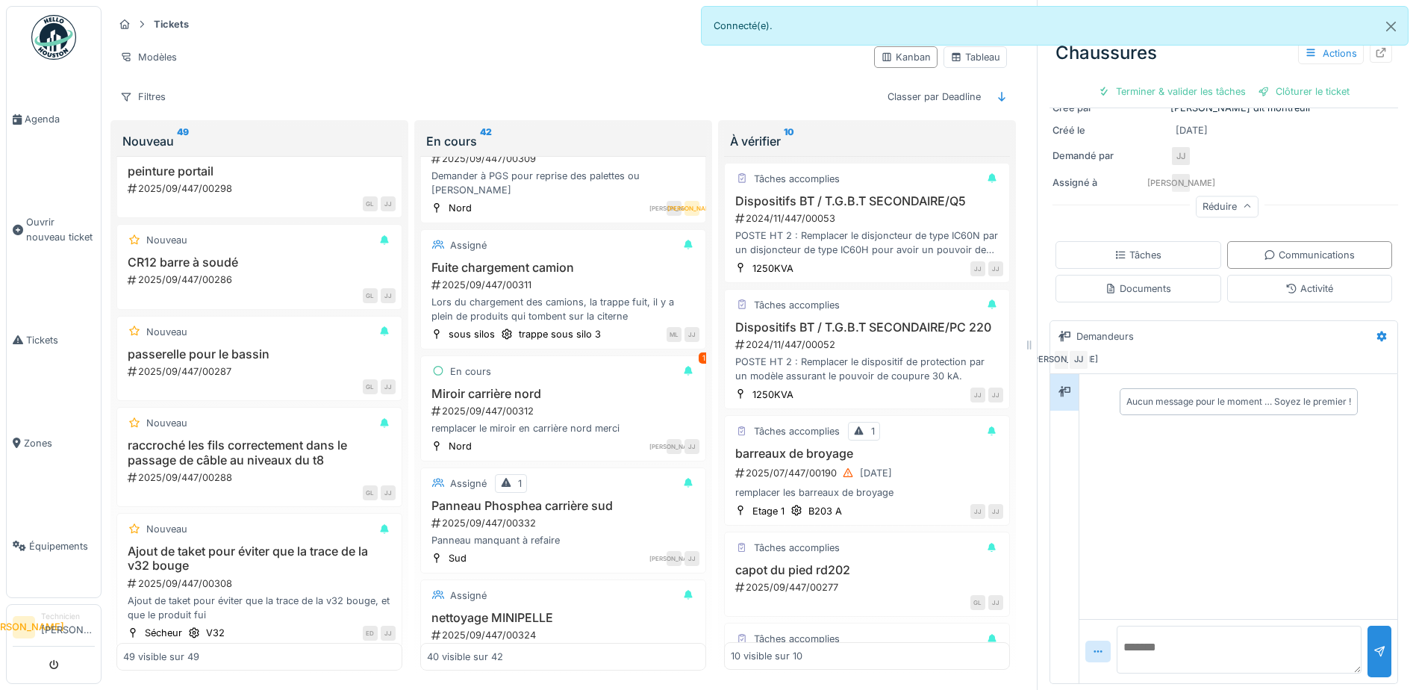
click at [1177, 637] on textarea at bounding box center [1238, 649] width 245 height 48
type textarea "**********"
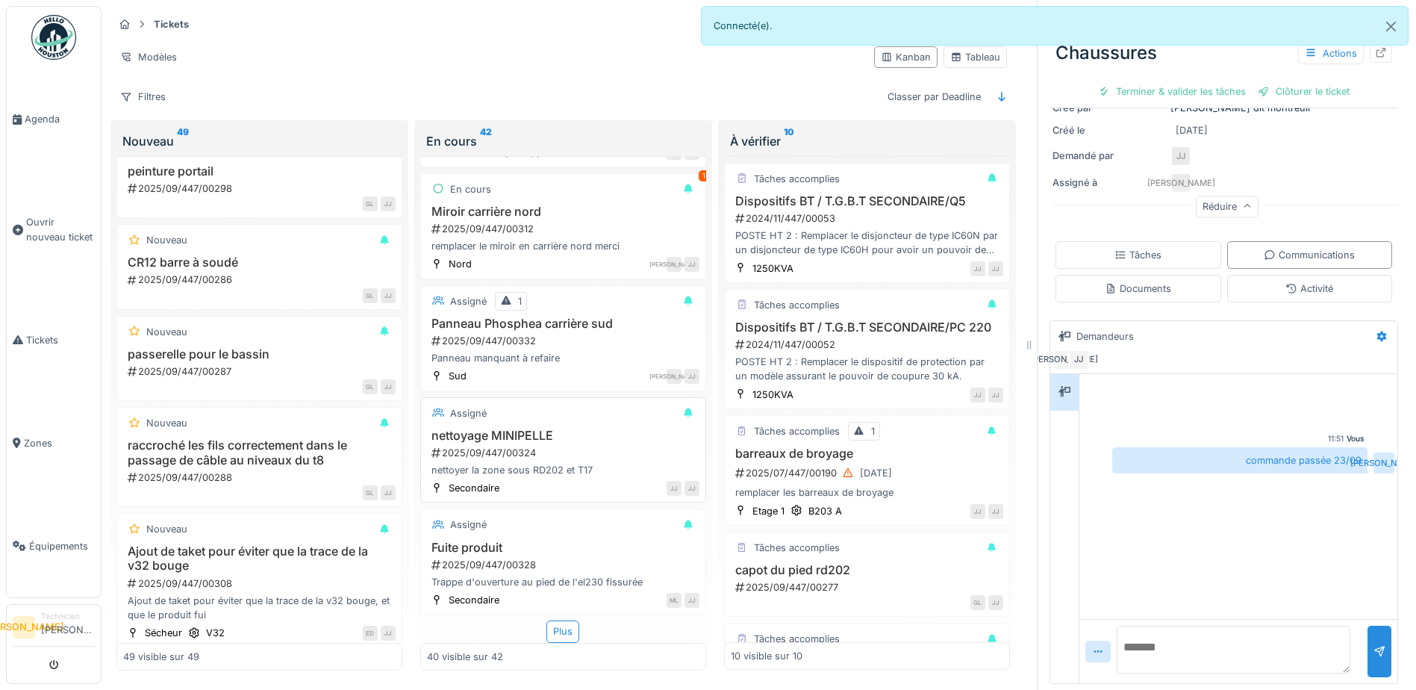
scroll to position [3981, 0]
click at [613, 428] on h3 "nettoyage MINIPELLE" at bounding box center [563, 435] width 272 height 14
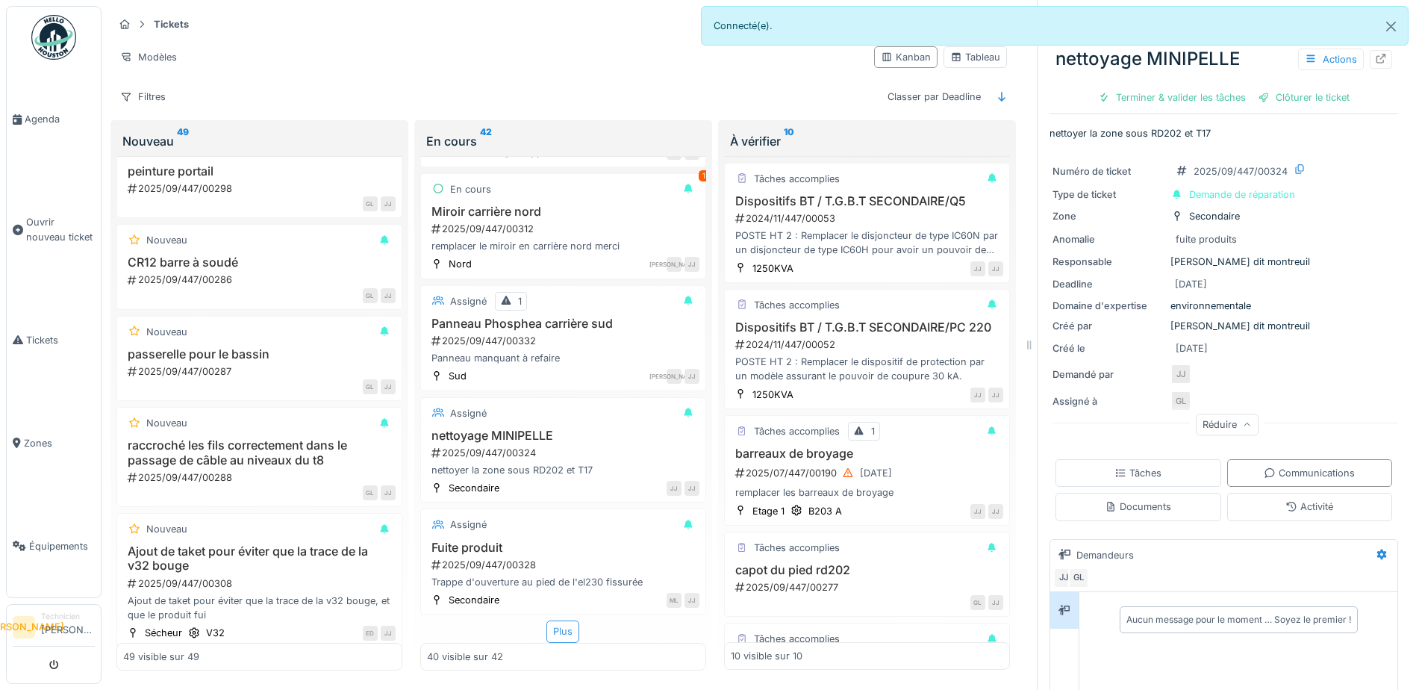
click at [557, 620] on div "Plus" at bounding box center [562, 631] width 33 height 22
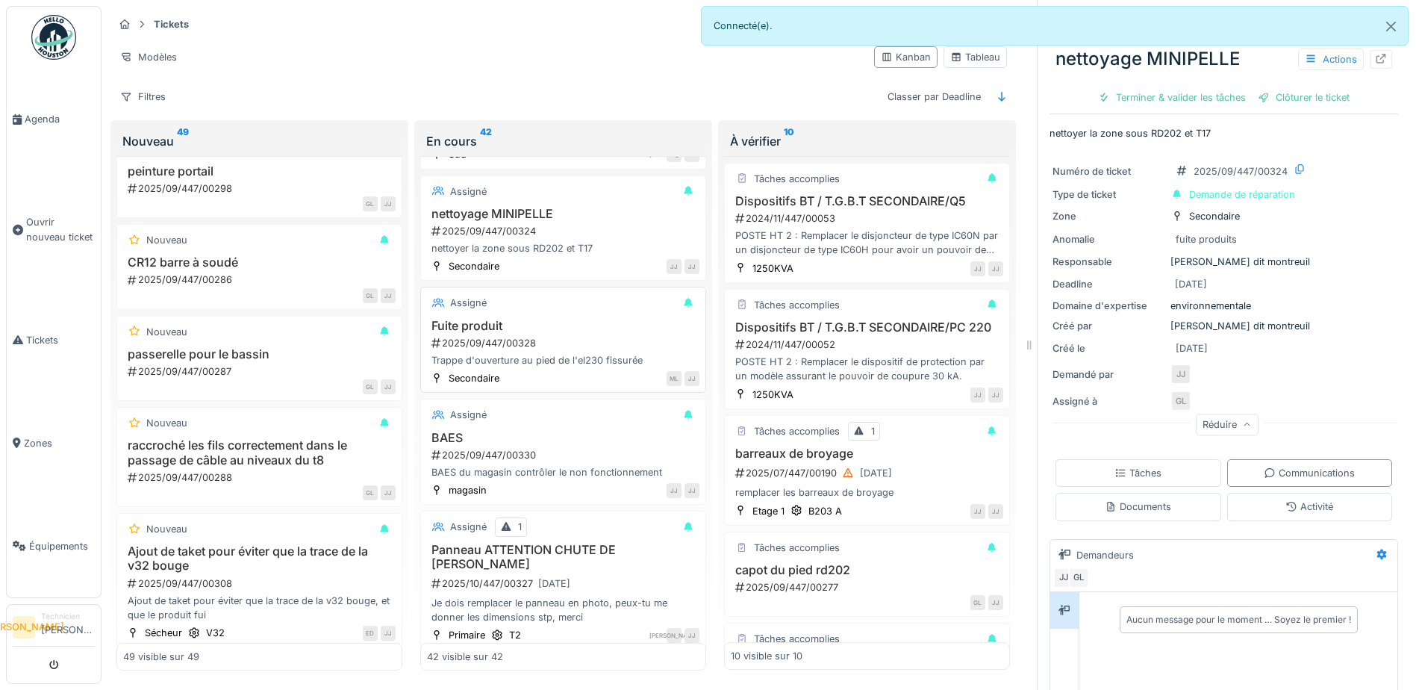
scroll to position [4202, 0]
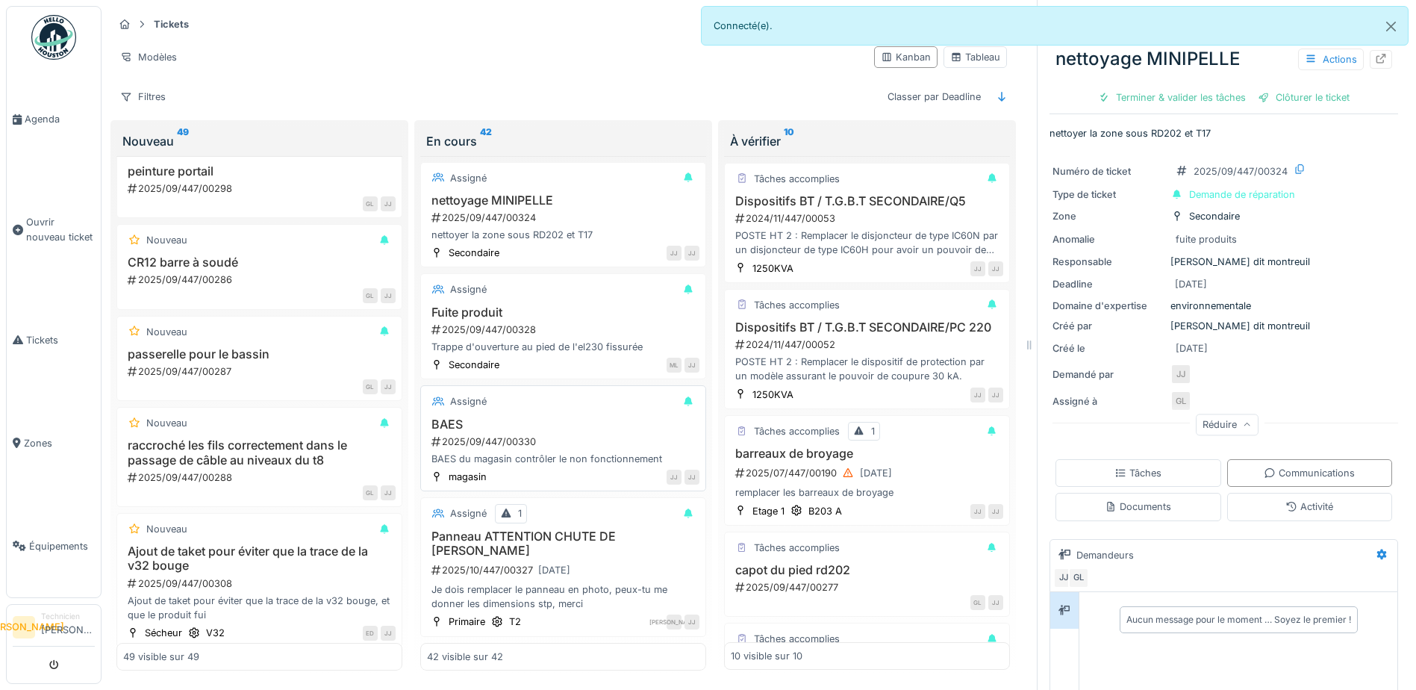
click at [614, 395] on div "Assigné" at bounding box center [563, 401] width 272 height 19
